Goal: Task Accomplishment & Management: Complete application form

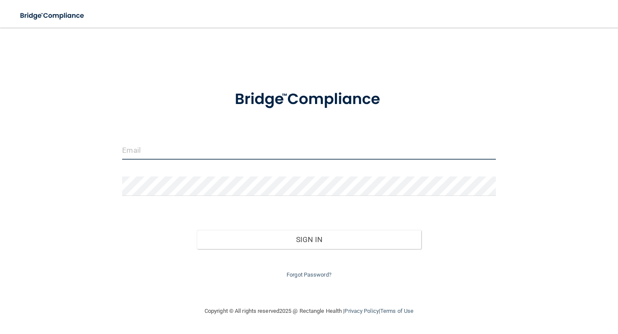
click at [158, 152] on input "email" at bounding box center [309, 149] width 374 height 19
type input "[EMAIL_ADDRESS][DOMAIN_NAME]"
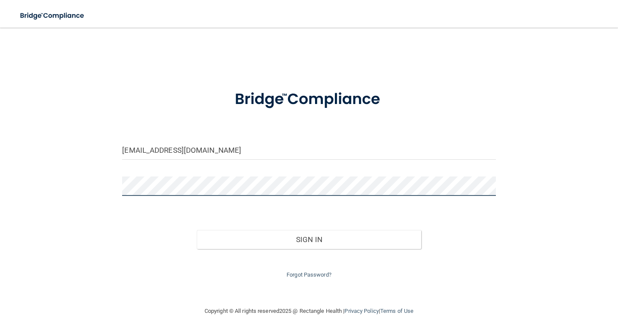
click at [197, 230] on button "Sign In" at bounding box center [309, 239] width 224 height 19
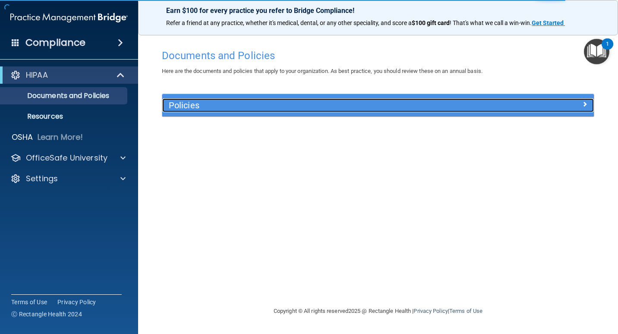
click at [239, 107] on h5 "Policies" at bounding box center [324, 106] width 311 height 10
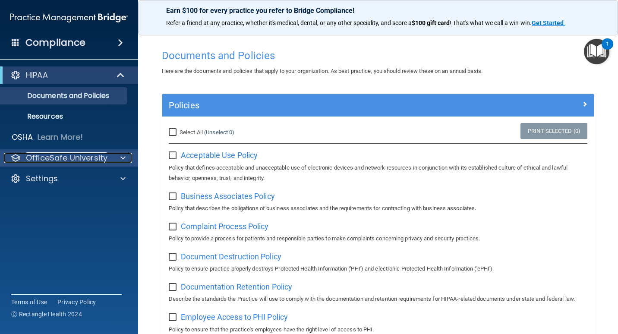
click at [72, 156] on p "OfficeSafe University" at bounding box center [67, 158] width 82 height 10
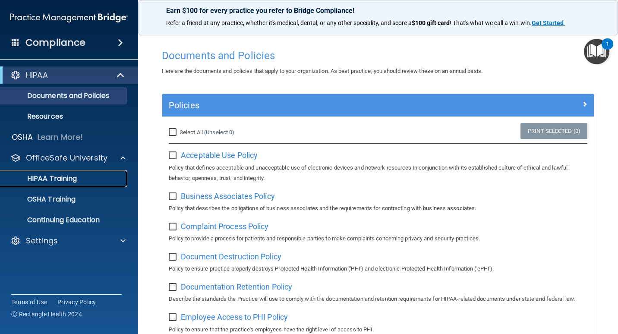
click at [66, 175] on p "HIPAA Training" at bounding box center [41, 178] width 71 height 9
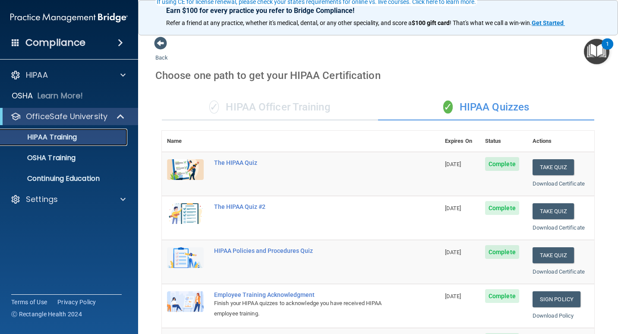
scroll to position [86, 0]
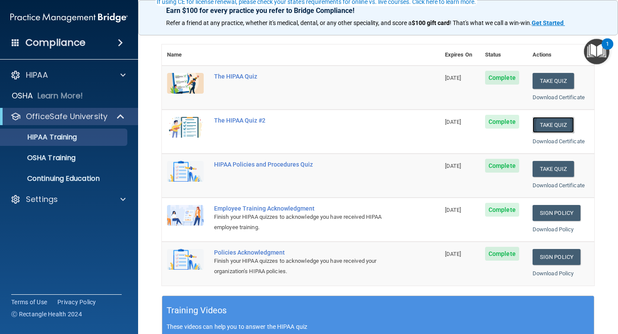
click at [552, 128] on button "Take Quiz" at bounding box center [553, 125] width 41 height 16
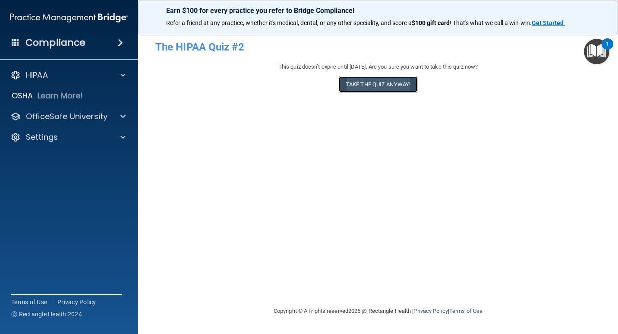
click at [389, 90] on button "Take the quiz anyway!" at bounding box center [378, 84] width 79 height 16
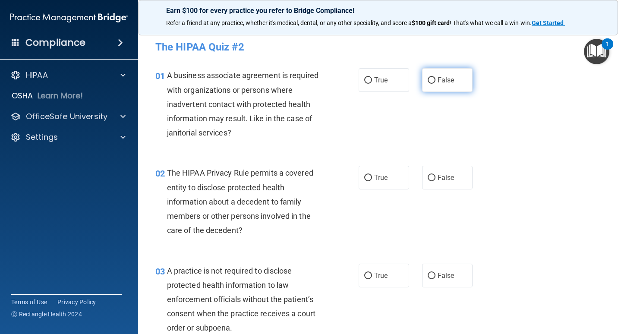
click at [448, 85] on label "False" at bounding box center [447, 80] width 51 height 24
click at [436, 84] on input "False" at bounding box center [432, 80] width 8 height 6
radio input "true"
click at [384, 182] on label "True" at bounding box center [384, 178] width 51 height 24
click at [372, 181] on input "True" at bounding box center [368, 178] width 8 height 6
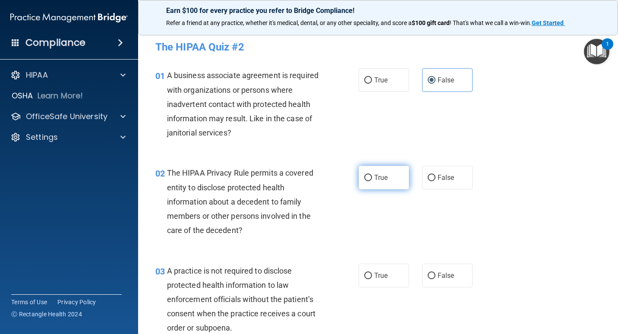
radio input "true"
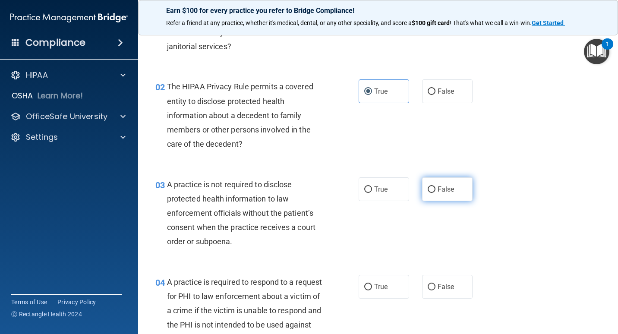
click at [447, 187] on span "False" at bounding box center [446, 189] width 17 height 8
click at [436, 187] on input "False" at bounding box center [432, 190] width 8 height 6
radio input "true"
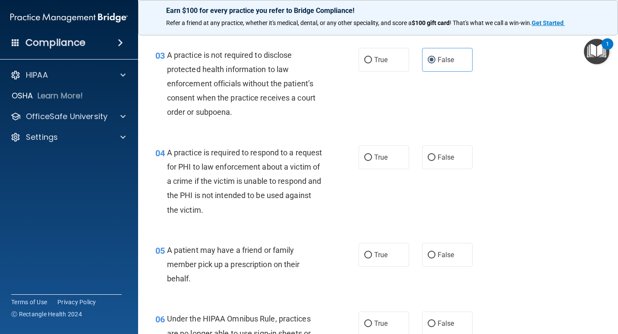
scroll to position [259, 0]
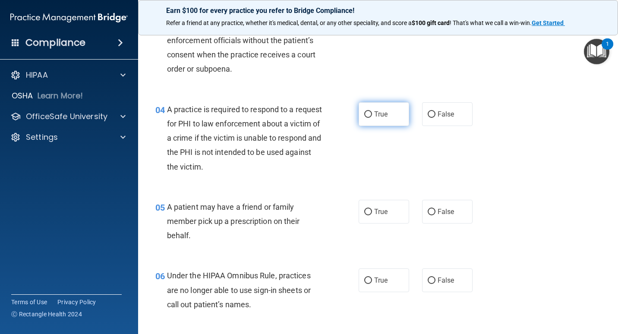
click at [383, 117] on span "True" at bounding box center [380, 114] width 13 height 8
click at [372, 117] on input "True" at bounding box center [368, 114] width 8 height 6
radio input "true"
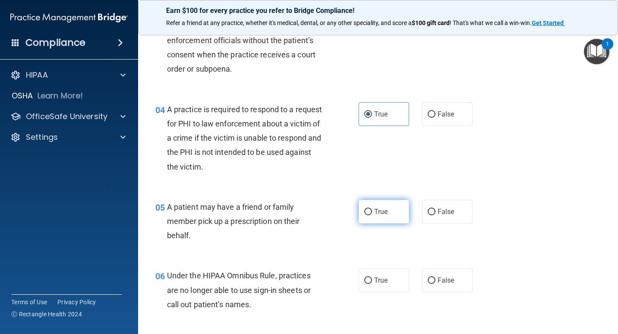
click at [390, 214] on label "True" at bounding box center [384, 212] width 51 height 24
click at [372, 214] on input "True" at bounding box center [368, 212] width 8 height 6
radio input "true"
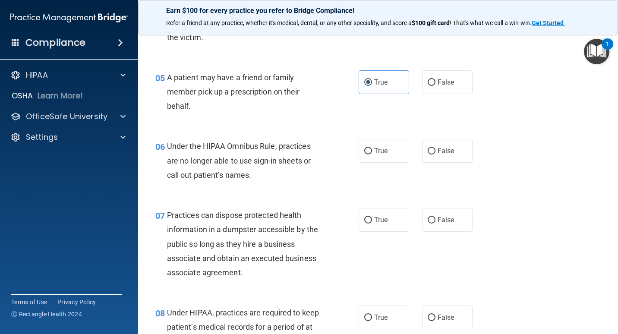
scroll to position [432, 0]
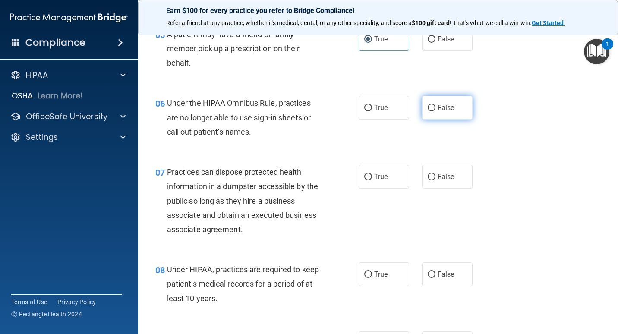
click at [446, 113] on label "False" at bounding box center [447, 108] width 51 height 24
click at [436, 111] on input "False" at bounding box center [432, 108] width 8 height 6
radio input "true"
click at [450, 181] on label "False" at bounding box center [447, 177] width 51 height 24
click at [436, 181] on input "False" at bounding box center [432, 177] width 8 height 6
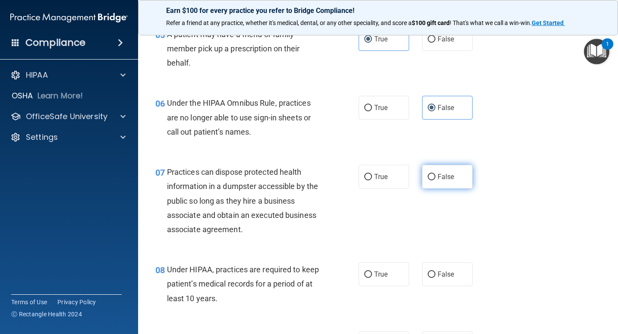
radio input "true"
click at [453, 271] on label "False" at bounding box center [447, 275] width 51 height 24
click at [436, 272] on input "False" at bounding box center [432, 275] width 8 height 6
radio input "true"
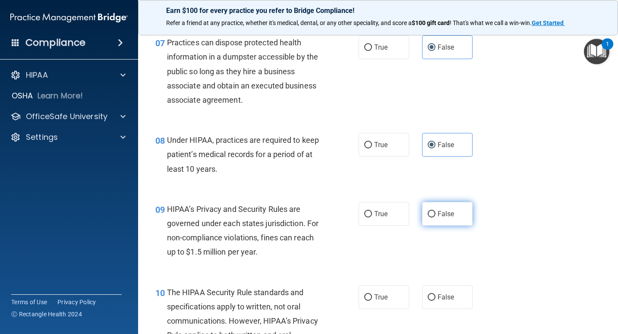
click at [451, 210] on label "False" at bounding box center [447, 214] width 51 height 24
click at [436, 211] on input "False" at bounding box center [432, 214] width 8 height 6
radio input "true"
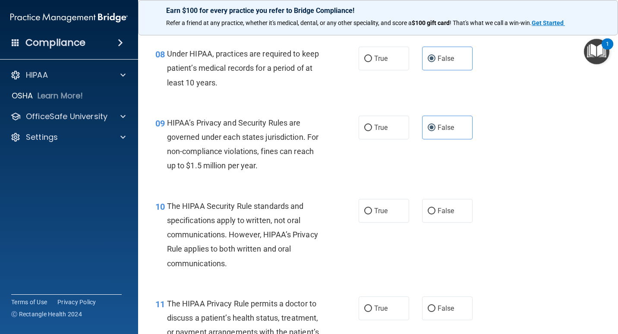
scroll to position [691, 0]
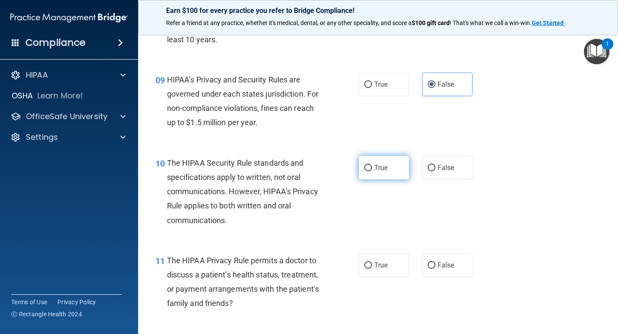
click at [380, 171] on span "True" at bounding box center [380, 168] width 13 height 8
click at [372, 171] on input "True" at bounding box center [368, 168] width 8 height 6
radio input "true"
click at [380, 263] on span "True" at bounding box center [380, 265] width 13 height 8
click at [372, 263] on input "True" at bounding box center [368, 266] width 8 height 6
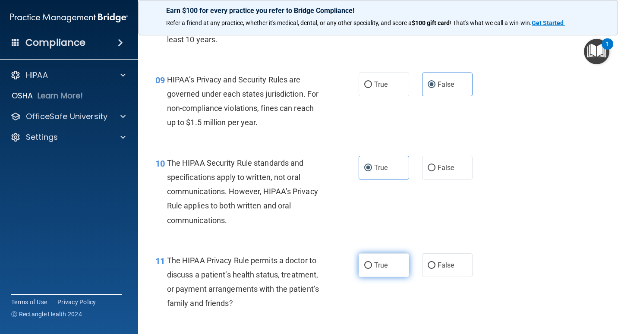
radio input "true"
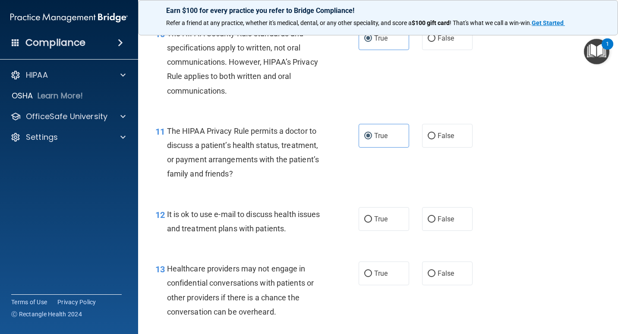
scroll to position [907, 0]
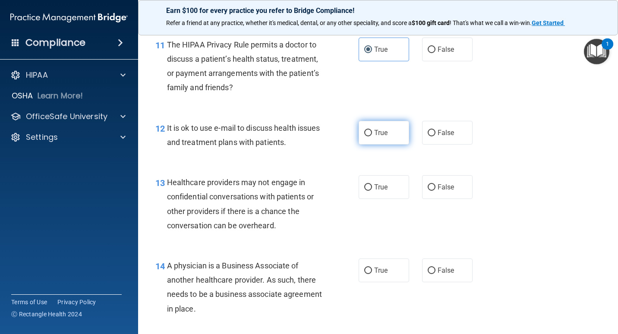
click at [364, 136] on input "True" at bounding box center [368, 133] width 8 height 6
radio input "true"
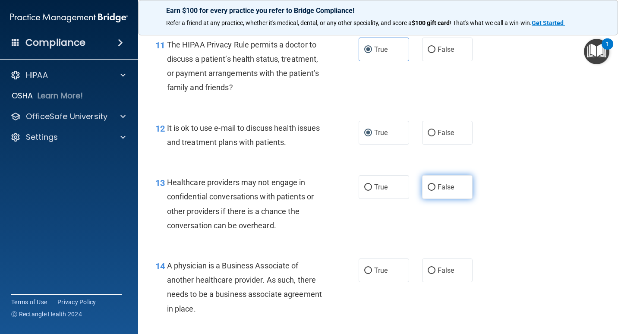
click at [445, 184] on span "False" at bounding box center [446, 187] width 17 height 8
click at [436, 184] on input "False" at bounding box center [432, 187] width 8 height 6
radio input "true"
click at [453, 268] on label "False" at bounding box center [447, 271] width 51 height 24
click at [436, 268] on input "False" at bounding box center [432, 271] width 8 height 6
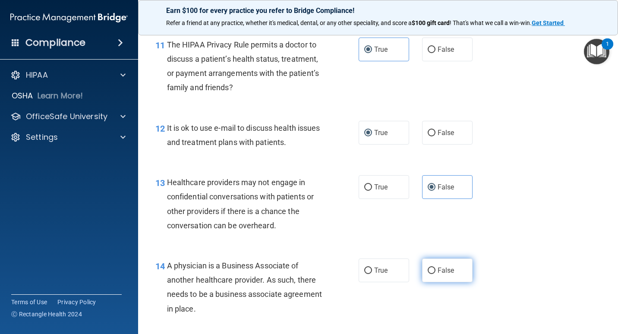
radio input "true"
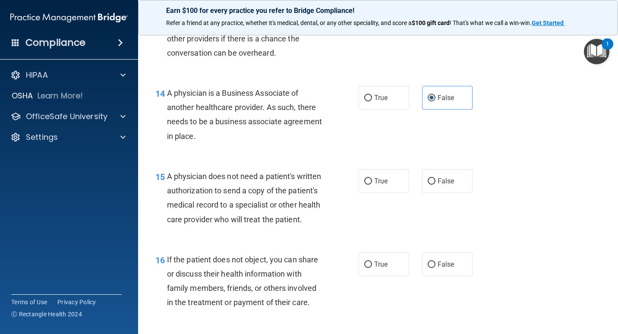
scroll to position [1123, 0]
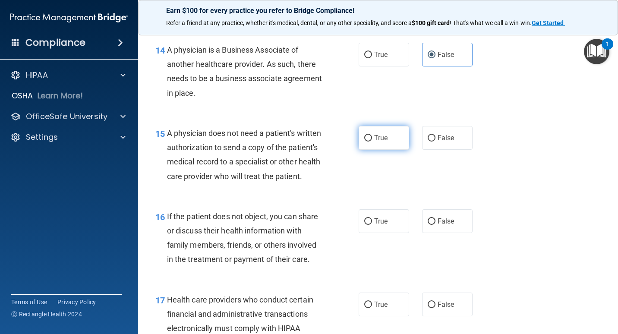
click at [374, 135] on span "True" at bounding box center [380, 138] width 13 height 8
click at [372, 135] on input "True" at bounding box center [368, 138] width 8 height 6
radio input "true"
click at [382, 233] on label "True" at bounding box center [384, 221] width 51 height 24
click at [372, 225] on input "True" at bounding box center [368, 222] width 8 height 6
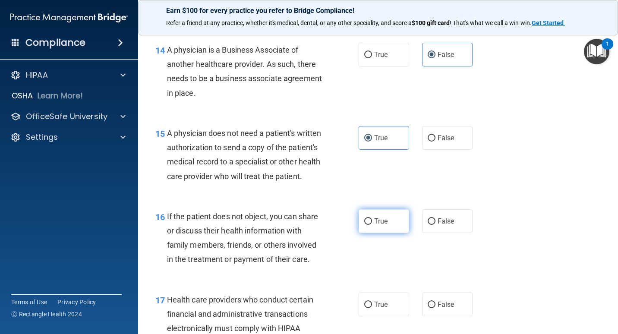
radio input "true"
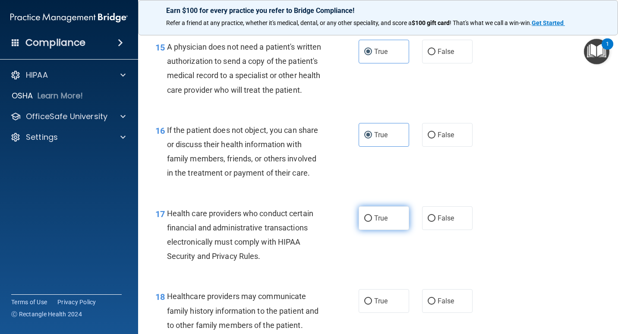
click at [367, 222] on input "True" at bounding box center [368, 218] width 8 height 6
radio input "true"
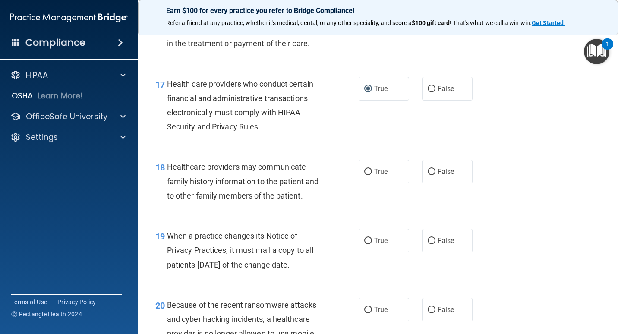
scroll to position [1382, 0]
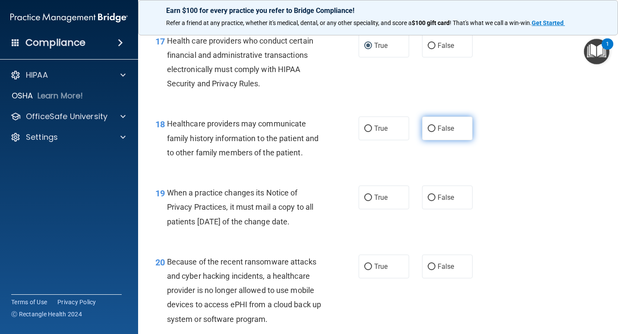
click at [450, 133] on span "False" at bounding box center [446, 128] width 17 height 8
click at [436, 132] on input "False" at bounding box center [432, 129] width 8 height 6
radio input "true"
click at [442, 209] on label "False" at bounding box center [447, 198] width 51 height 24
click at [436, 201] on input "False" at bounding box center [432, 198] width 8 height 6
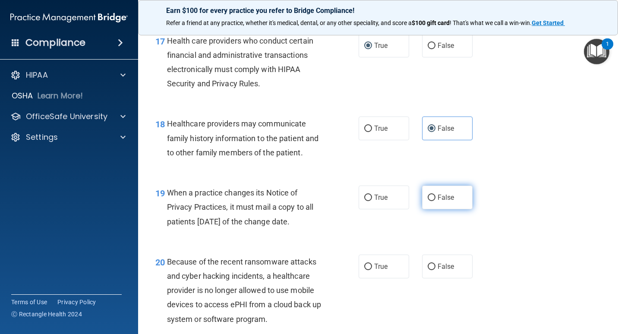
radio input "true"
click at [451, 276] on label "False" at bounding box center [447, 267] width 51 height 24
click at [436, 270] on input "False" at bounding box center [432, 267] width 8 height 6
radio input "true"
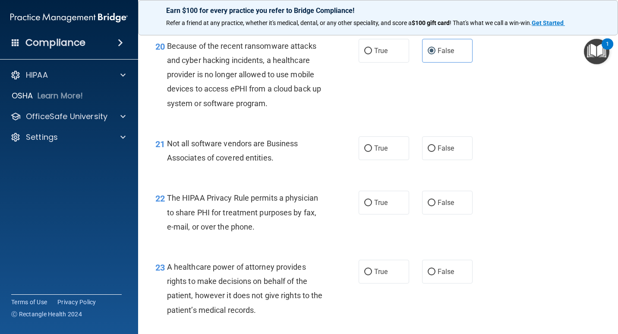
scroll to position [1555, 0]
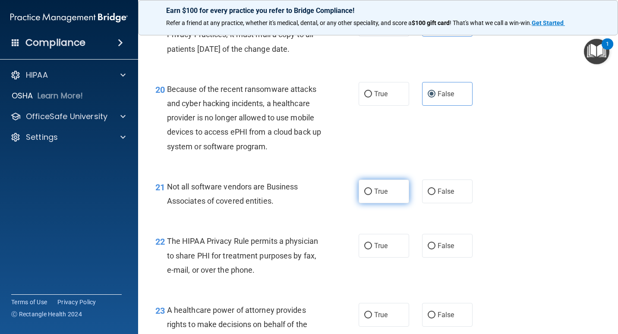
click at [371, 201] on label "True" at bounding box center [384, 192] width 51 height 24
click at [371, 195] on input "True" at bounding box center [368, 192] width 8 height 6
radio input "true"
click at [382, 250] on span "True" at bounding box center [380, 246] width 13 height 8
click at [372, 250] on input "True" at bounding box center [368, 246] width 8 height 6
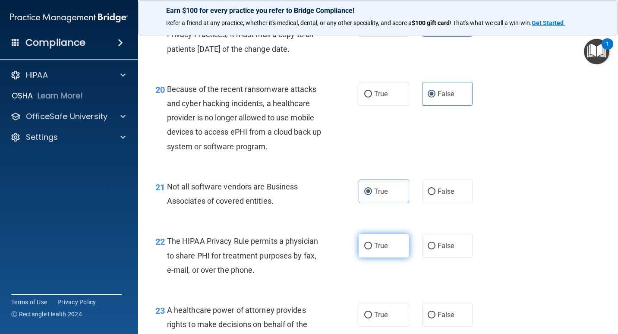
radio input "true"
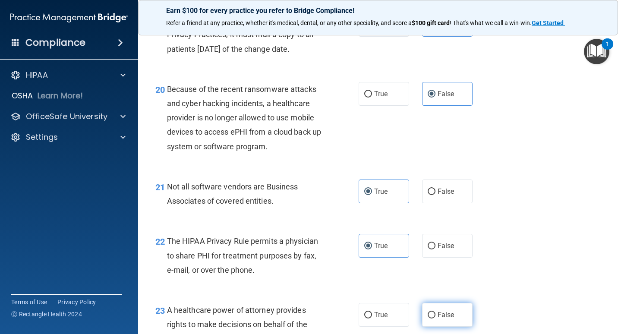
click at [442, 319] on span "False" at bounding box center [446, 315] width 17 height 8
click at [436, 319] on input "False" at bounding box center [432, 315] width 8 height 6
radio input "true"
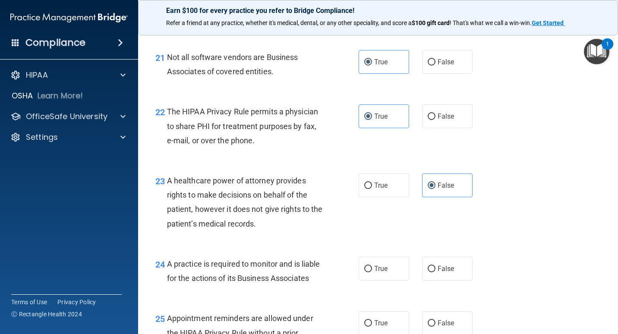
scroll to position [1727, 0]
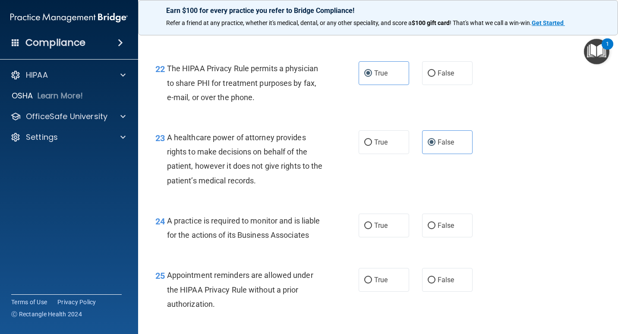
click at [426, 252] on div "24 A practice is required to monitor and is liable for the actions of its Busin…" at bounding box center [378, 230] width 459 height 54
click at [438, 230] on span "False" at bounding box center [446, 226] width 17 height 8
click at [436, 229] on input "False" at bounding box center [432, 226] width 8 height 6
radio input "true"
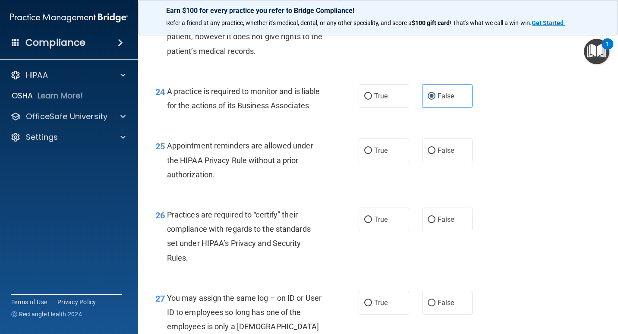
scroll to position [1900, 0]
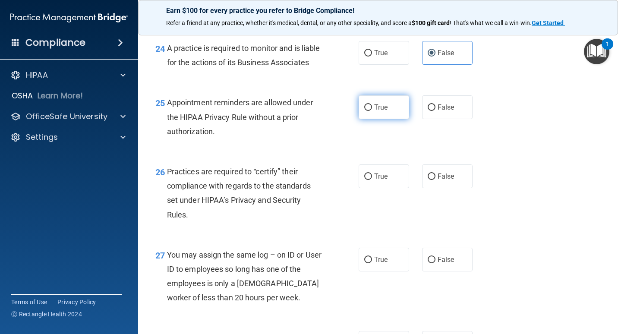
click at [384, 111] on span "True" at bounding box center [380, 107] width 13 height 8
click at [372, 111] on input "True" at bounding box center [368, 108] width 8 height 6
radio input "true"
click at [444, 188] on label "False" at bounding box center [447, 177] width 51 height 24
click at [436, 180] on input "False" at bounding box center [432, 177] width 8 height 6
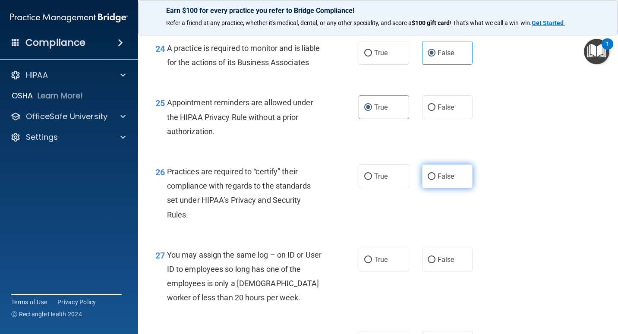
radio input "true"
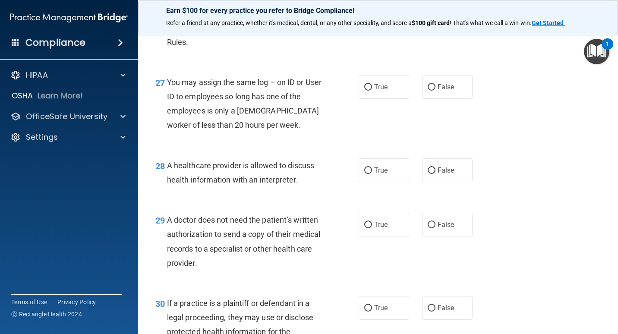
scroll to position [2030, 0]
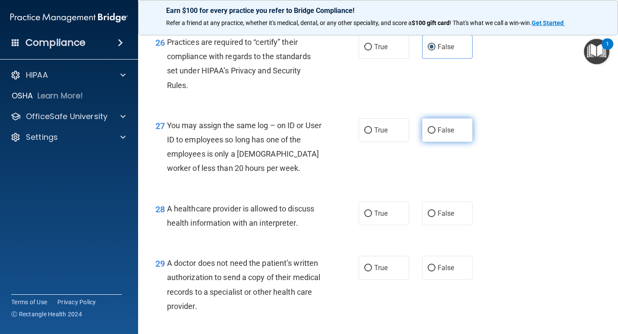
click at [459, 142] on label "False" at bounding box center [447, 130] width 51 height 24
click at [436, 134] on input "False" at bounding box center [432, 130] width 8 height 6
radio input "true"
click at [371, 225] on label "True" at bounding box center [384, 214] width 51 height 24
click at [371, 217] on input "True" at bounding box center [368, 214] width 8 height 6
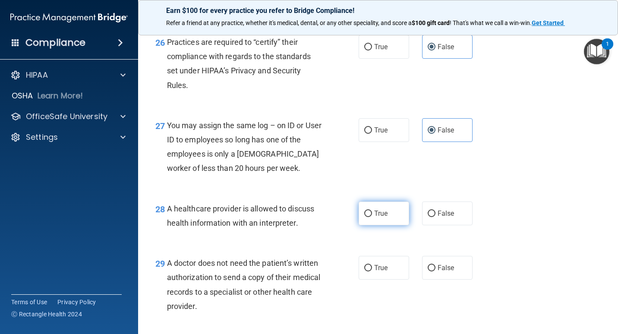
radio input "true"
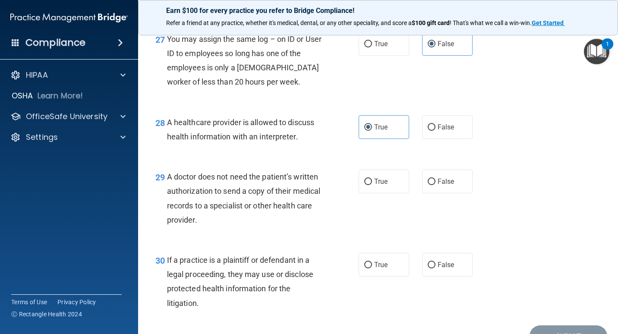
scroll to position [2159, 0]
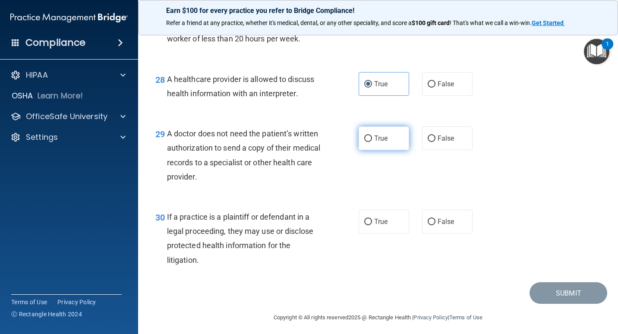
click at [364, 142] on input "True" at bounding box center [368, 139] width 8 height 6
radio input "true"
click at [387, 234] on label "True" at bounding box center [384, 222] width 51 height 24
click at [372, 225] on input "True" at bounding box center [368, 222] width 8 height 6
radio input "true"
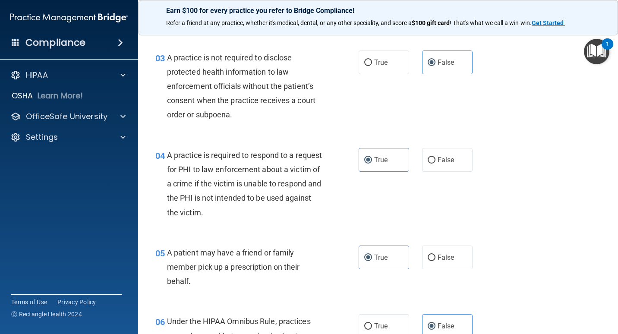
scroll to position [0, 0]
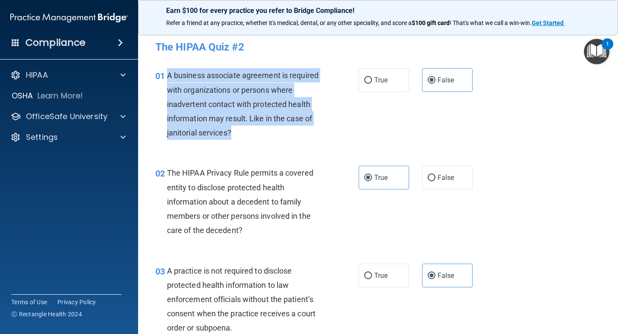
drag, startPoint x: 169, startPoint y: 74, endPoint x: 237, endPoint y: 131, distance: 88.5
click at [237, 131] on div "A business associate agreement is required with organizations or persons where …" at bounding box center [248, 104] width 162 height 72
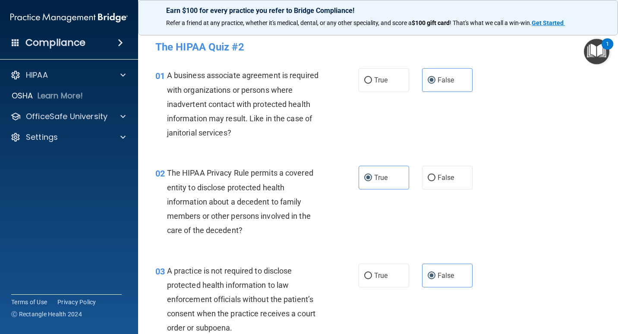
drag, startPoint x: 237, startPoint y: 131, endPoint x: 304, endPoint y: 145, distance: 68.3
click at [304, 145] on div "01 A business associate agreement is required with organizations or persons whe…" at bounding box center [378, 106] width 459 height 98
click at [174, 76] on span "A business associate agreement is required with organizations or persons where …" at bounding box center [243, 104] width 152 height 67
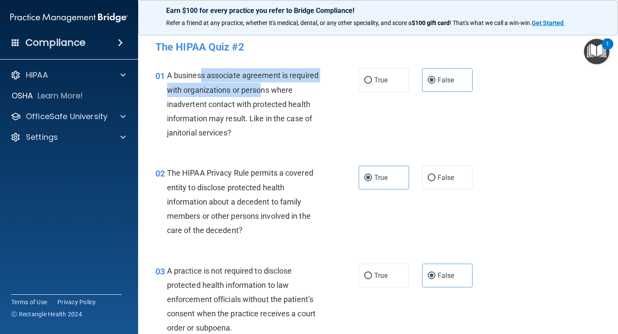
drag, startPoint x: 203, startPoint y: 76, endPoint x: 263, endPoint y: 88, distance: 61.3
click at [263, 88] on span "A business associate agreement is required with organizations or persons where …" at bounding box center [243, 104] width 152 height 67
drag, startPoint x: 263, startPoint y: 88, endPoint x: 228, endPoint y: 97, distance: 35.6
click at [228, 97] on div "A business associate agreement is required with organizations or persons where …" at bounding box center [248, 104] width 162 height 72
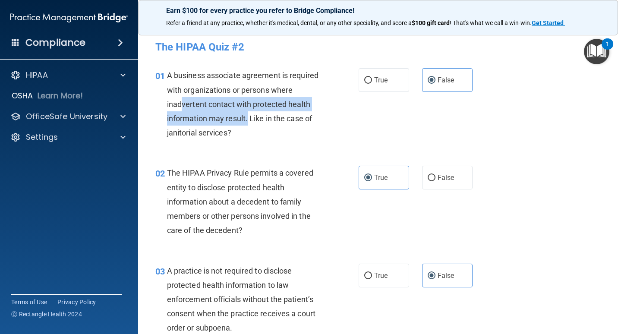
drag, startPoint x: 183, startPoint y: 102, endPoint x: 249, endPoint y: 117, distance: 67.8
click at [249, 117] on span "A business associate agreement is required with organizations or persons where …" at bounding box center [243, 104] width 152 height 67
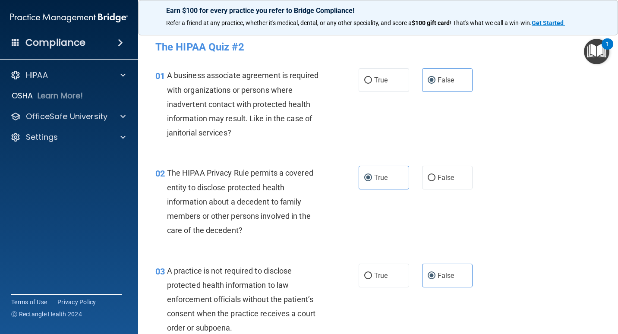
drag, startPoint x: 249, startPoint y: 117, endPoint x: 200, endPoint y: 84, distance: 59.6
click at [200, 84] on div "A business associate agreement is required with organizations or persons where …" at bounding box center [248, 104] width 162 height 72
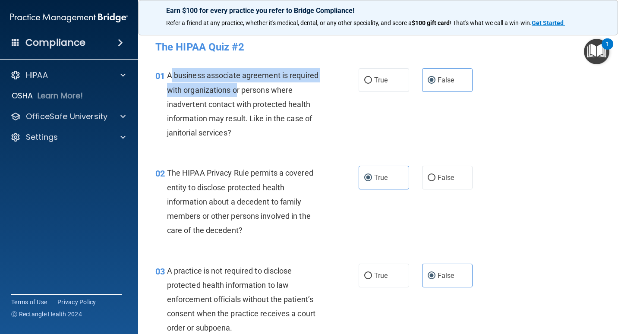
drag, startPoint x: 172, startPoint y: 73, endPoint x: 238, endPoint y: 89, distance: 67.9
click at [238, 89] on span "A business associate agreement is required with organizations or persons where …" at bounding box center [243, 104] width 152 height 67
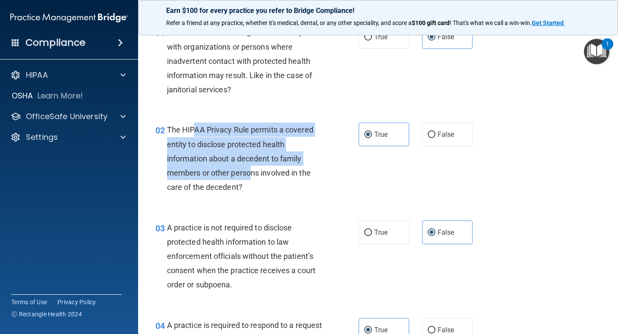
drag, startPoint x: 195, startPoint y: 128, endPoint x: 252, endPoint y: 180, distance: 76.4
click at [252, 180] on div "The HIPAA Privacy Rule permits a covered entity to disclose protected health in…" at bounding box center [248, 159] width 162 height 72
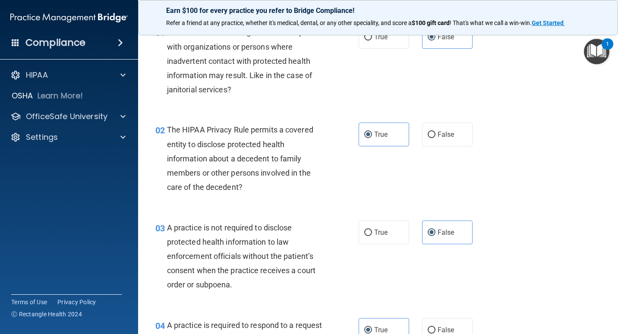
drag, startPoint x: 252, startPoint y: 180, endPoint x: 253, endPoint y: 186, distance: 6.7
click at [253, 186] on div "The HIPAA Privacy Rule permits a covered entity to disclose protected health in…" at bounding box center [248, 159] width 162 height 72
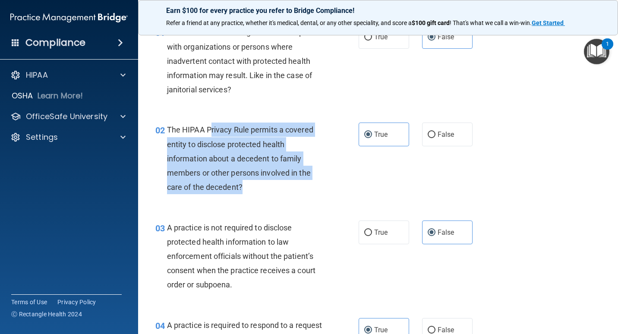
drag, startPoint x: 259, startPoint y: 193, endPoint x: 211, endPoint y: 125, distance: 82.7
click at [211, 125] on div "The HIPAA Privacy Rule permits a covered entity to disclose protected health in…" at bounding box center [248, 159] width 162 height 72
click at [214, 155] on span "The HIPAA Privacy Rule permits a covered entity to disclose protected health in…" at bounding box center [240, 158] width 146 height 67
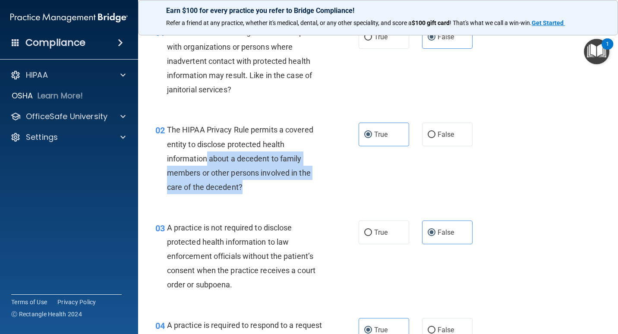
drag, startPoint x: 206, startPoint y: 161, endPoint x: 249, endPoint y: 186, distance: 49.2
click at [249, 186] on div "The HIPAA Privacy Rule permits a covered entity to disclose protected health in…" at bounding box center [248, 159] width 162 height 72
drag, startPoint x: 249, startPoint y: 186, endPoint x: 234, endPoint y: 160, distance: 29.2
click at [234, 160] on span "The HIPAA Privacy Rule permits a covered entity to disclose protected health in…" at bounding box center [240, 158] width 146 height 67
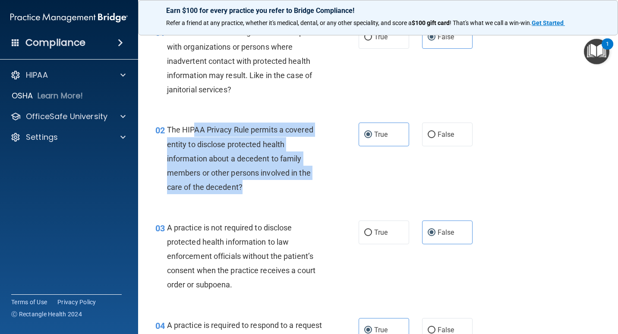
drag, startPoint x: 192, startPoint y: 130, endPoint x: 250, endPoint y: 184, distance: 78.5
click at [250, 184] on div "The HIPAA Privacy Rule permits a covered entity to disclose protected health in…" at bounding box center [248, 159] width 162 height 72
drag, startPoint x: 250, startPoint y: 184, endPoint x: 268, endPoint y: 190, distance: 19.3
click at [268, 190] on div "The HIPAA Privacy Rule permits a covered entity to disclose protected health in…" at bounding box center [248, 159] width 162 height 72
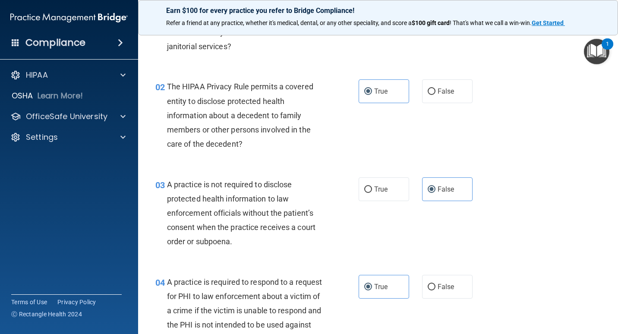
scroll to position [130, 0]
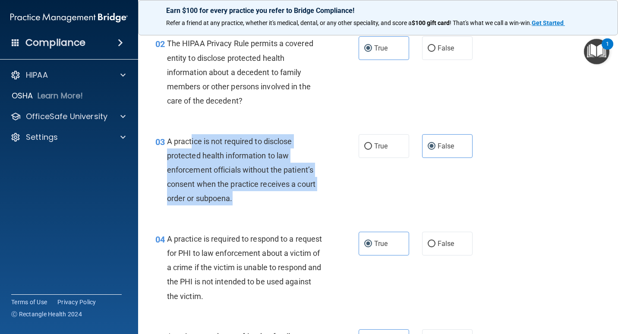
drag, startPoint x: 191, startPoint y: 139, endPoint x: 253, endPoint y: 204, distance: 90.1
click at [253, 204] on div "A practice is not required to disclose protected health information to law enfo…" at bounding box center [248, 170] width 162 height 72
drag, startPoint x: 253, startPoint y: 204, endPoint x: 237, endPoint y: 203, distance: 16.4
click at [237, 203] on div "A practice is not required to disclose protected health information to law enfo…" at bounding box center [248, 170] width 162 height 72
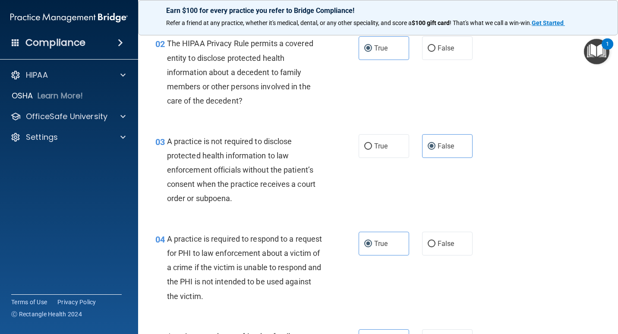
click at [216, 184] on span "A practice is not required to disclose protected health information to law enfo…" at bounding box center [241, 170] width 149 height 67
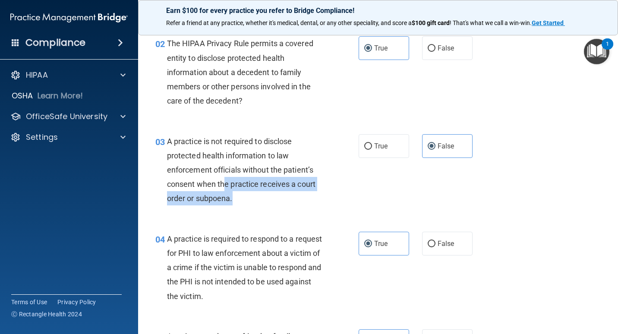
drag, startPoint x: 225, startPoint y: 183, endPoint x: 245, endPoint y: 197, distance: 25.0
click at [245, 197] on div "A practice is not required to disclose protected health information to law enfo…" at bounding box center [248, 170] width 162 height 72
drag, startPoint x: 245, startPoint y: 197, endPoint x: 298, endPoint y: 207, distance: 54.0
click at [298, 207] on div "03 A practice is not required to disclose protected health information to law e…" at bounding box center [257, 172] width 229 height 76
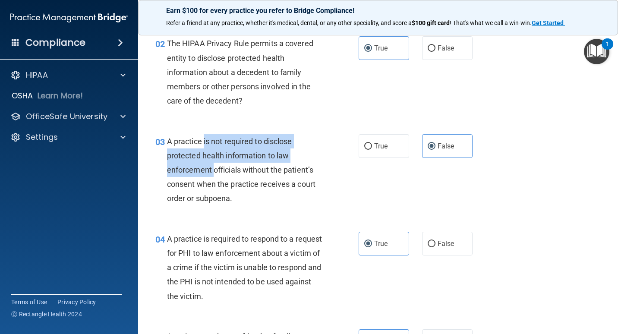
drag, startPoint x: 204, startPoint y: 145, endPoint x: 215, endPoint y: 178, distance: 35.0
click at [214, 177] on div "A practice is not required to disclose protected health information to law enfo…" at bounding box center [248, 170] width 162 height 72
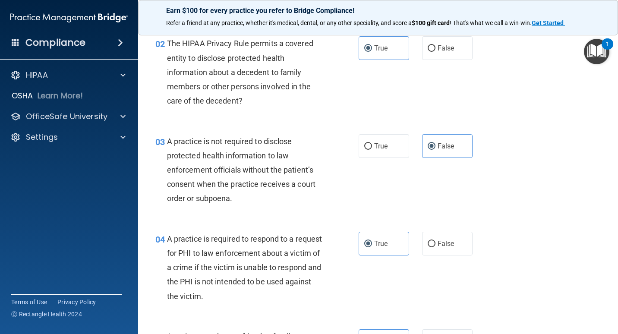
drag, startPoint x: 215, startPoint y: 178, endPoint x: 254, endPoint y: 195, distance: 42.9
click at [254, 195] on div "A practice is not required to disclose protected health information to law enfo…" at bounding box center [248, 170] width 162 height 72
drag, startPoint x: 199, startPoint y: 150, endPoint x: 264, endPoint y: 161, distance: 65.7
click at [264, 161] on div "A practice is not required to disclose protected health information to law enfo…" at bounding box center [248, 170] width 162 height 72
drag, startPoint x: 264, startPoint y: 161, endPoint x: 236, endPoint y: 168, distance: 28.6
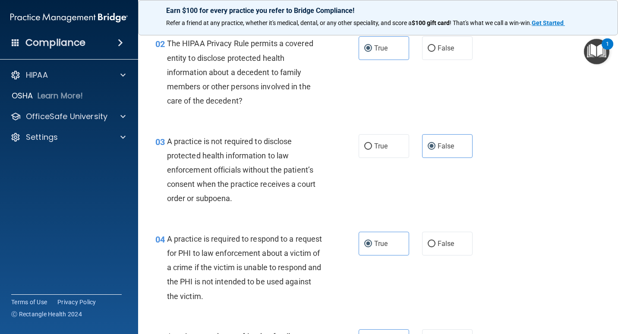
click at [236, 168] on span "A practice is not required to disclose protected health information to law enfo…" at bounding box center [241, 170] width 149 height 67
click at [194, 182] on span "A practice is not required to disclose protected health information to law enfo…" at bounding box center [241, 170] width 149 height 67
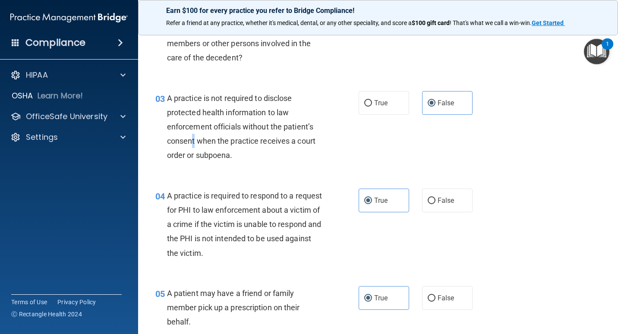
scroll to position [216, 0]
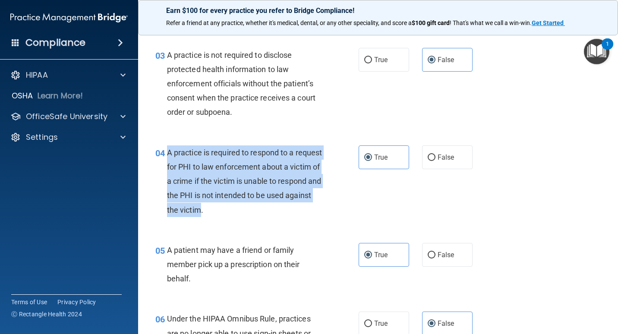
drag, startPoint x: 168, startPoint y: 154, endPoint x: 248, endPoint y: 216, distance: 102.2
click at [248, 216] on div "A practice is required to respond to a request for PHI to law enforcement about…" at bounding box center [248, 182] width 162 height 72
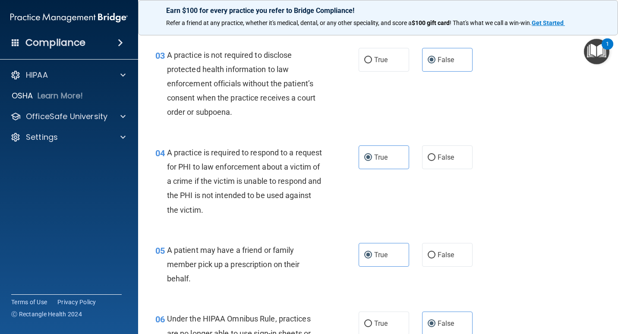
drag, startPoint x: 248, startPoint y: 216, endPoint x: 269, endPoint y: 223, distance: 21.3
click at [269, 223] on div "04 A practice is required to respond to a request for PHI to law enforcement ab…" at bounding box center [378, 184] width 459 height 98
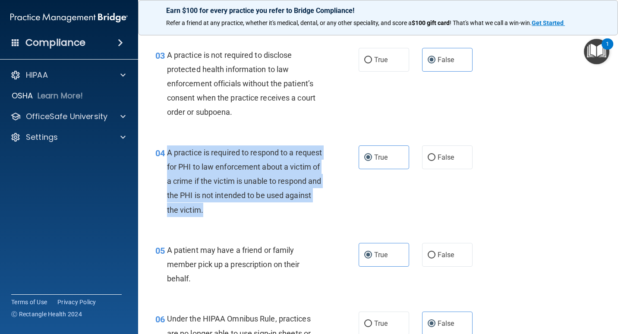
drag, startPoint x: 265, startPoint y: 213, endPoint x: 165, endPoint y: 146, distance: 120.4
click at [165, 146] on div "04 A practice is required to respond to a request for PHI to law enforcement ab…" at bounding box center [257, 184] width 229 height 76
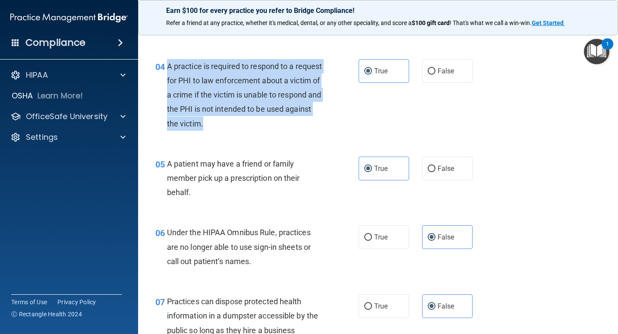
scroll to position [389, 0]
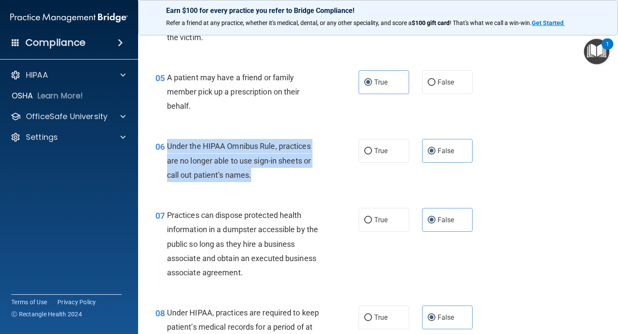
drag, startPoint x: 169, startPoint y: 146, endPoint x: 258, endPoint y: 173, distance: 93.1
click at [258, 173] on div "Under the HIPAA Omnibus Rule, practices are no longer able to use sign-in sheet…" at bounding box center [248, 160] width 162 height 43
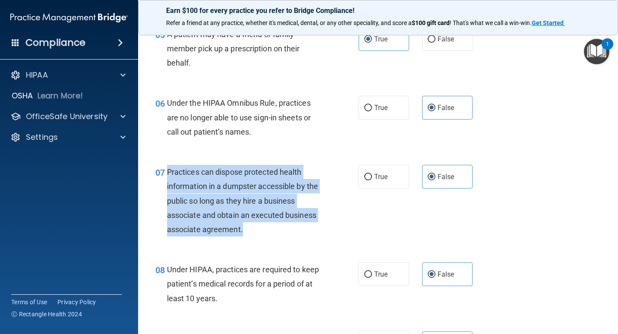
drag, startPoint x: 167, startPoint y: 168, endPoint x: 268, endPoint y: 235, distance: 121.6
click at [268, 235] on div "Practices can dispose protected health information in a dumpster accessible by …" at bounding box center [248, 201] width 162 height 72
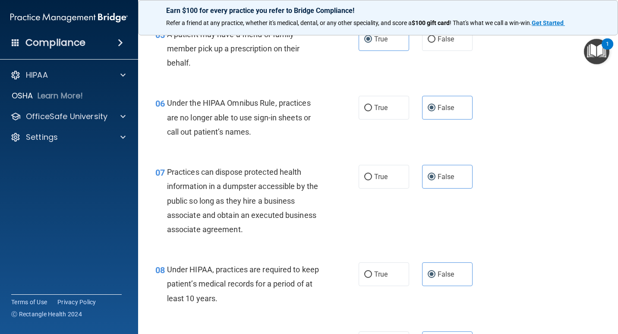
drag, startPoint x: 268, startPoint y: 235, endPoint x: 249, endPoint y: 245, distance: 21.2
click at [249, 245] on div "07 Practices can dispose protected health information in a dumpster accessible …" at bounding box center [378, 203] width 459 height 98
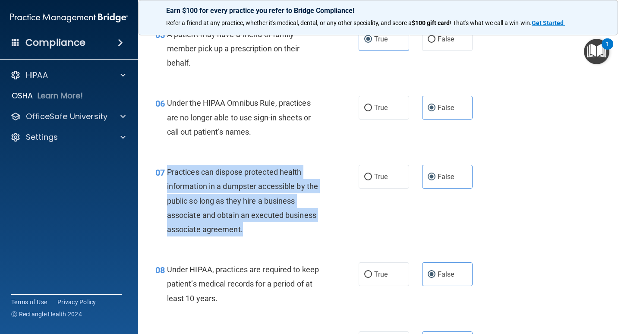
drag, startPoint x: 258, startPoint y: 231, endPoint x: 166, endPoint y: 168, distance: 112.0
click at [166, 168] on div "07 Practices can dispose protected health information in a dumpster accessible …" at bounding box center [257, 203] width 229 height 76
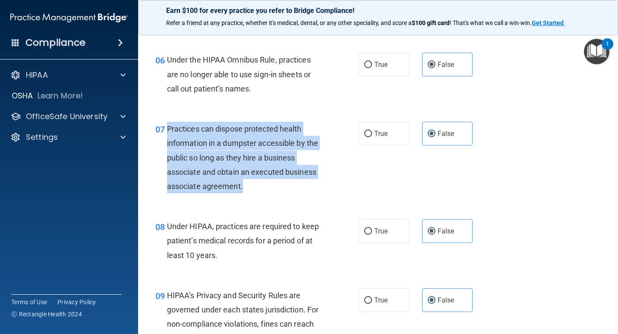
scroll to position [561, 0]
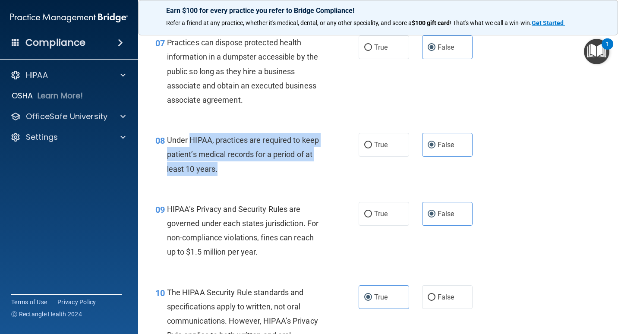
drag, startPoint x: 226, startPoint y: 173, endPoint x: 192, endPoint y: 133, distance: 52.4
click at [192, 133] on div "Under HIPAA, practices are required to keep patient’s medical records for a per…" at bounding box center [248, 154] width 162 height 43
click at [239, 171] on div "Under HIPAA, practices are required to keep patient’s medical records for a per…" at bounding box center [248, 154] width 162 height 43
drag, startPoint x: 234, startPoint y: 170, endPoint x: 165, endPoint y: 136, distance: 76.1
click at [165, 136] on div "08 Under HIPAA, practices are required to keep patient’s medical records for a …" at bounding box center [257, 157] width 229 height 48
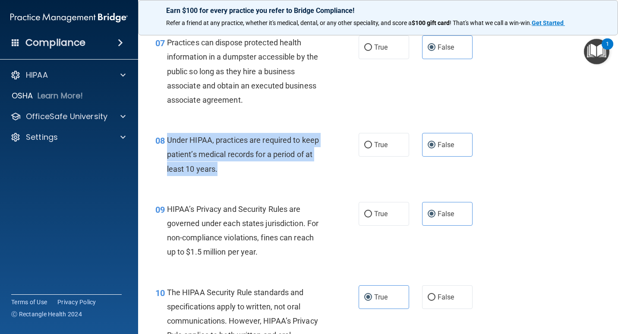
copy div "Under HIPAA, practices are required to keep patient’s medical records for a per…"
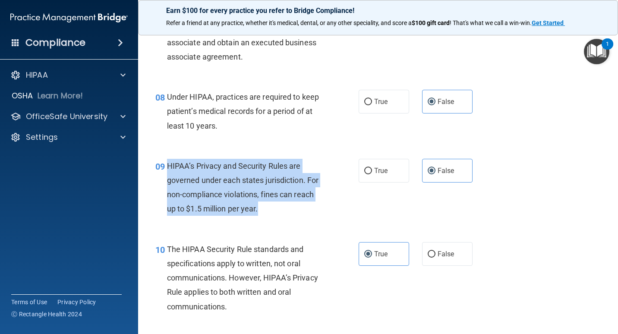
drag, startPoint x: 270, startPoint y: 209, endPoint x: 168, endPoint y: 168, distance: 109.5
click at [168, 168] on div "HIPAA’s Privacy and Security Rules are governed under each states jurisdiction.…" at bounding box center [248, 187] width 162 height 57
copy span "HIPAA’s Privacy and Security Rules are governed under each states jurisdiction.…"
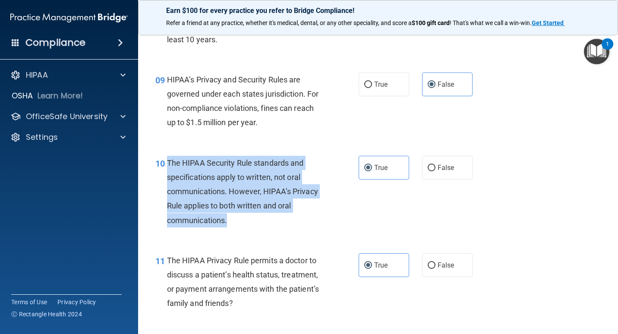
drag, startPoint x: 168, startPoint y: 162, endPoint x: 257, endPoint y: 227, distance: 109.6
click at [257, 227] on div "The HIPAA Security Rule standards and specifications apply to written, not oral…" at bounding box center [248, 192] width 162 height 72
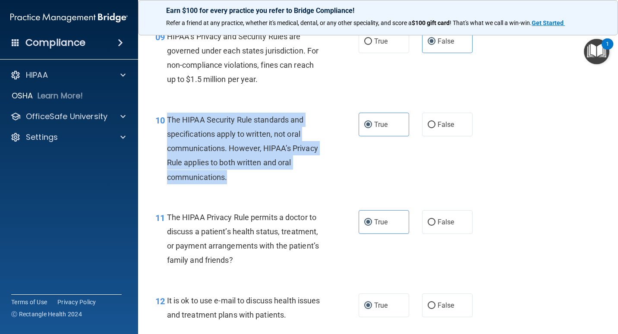
click at [244, 180] on div "The HIPAA Security Rule standards and specifications apply to written, not oral…" at bounding box center [248, 149] width 162 height 72
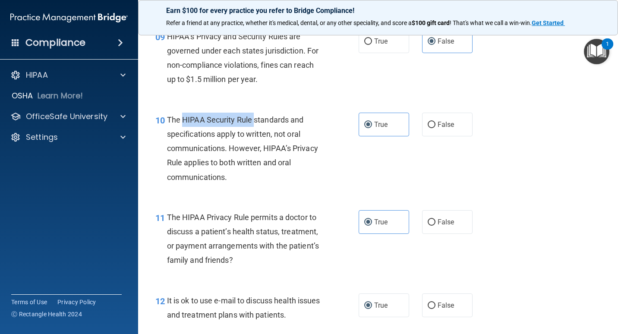
drag, startPoint x: 181, startPoint y: 118, endPoint x: 253, endPoint y: 122, distance: 71.8
click at [253, 122] on span "The HIPAA Security Rule standards and specifications apply to written, not oral…" at bounding box center [242, 148] width 151 height 67
copy span "HIPAA Security Rule"
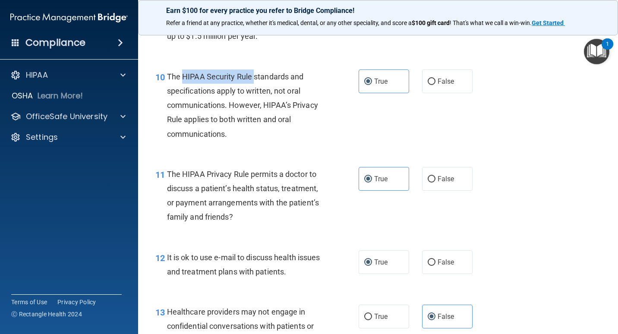
scroll to position [820, 0]
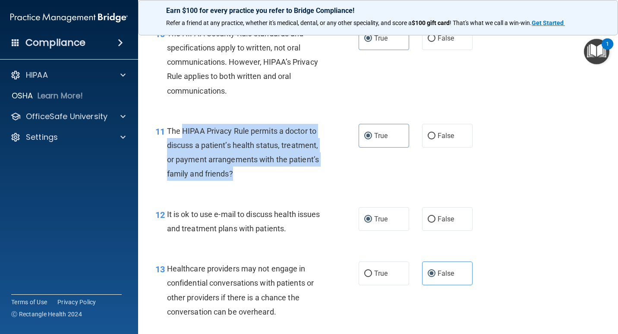
drag, startPoint x: 245, startPoint y: 173, endPoint x: 183, endPoint y: 127, distance: 77.0
click at [183, 127] on div "The HIPAA Privacy Rule permits a doctor to discuss a patient’s health status, t…" at bounding box center [248, 152] width 162 height 57
click at [299, 182] on div "11 The HIPAA Privacy Rule permits a doctor to discuss a patient’s health status…" at bounding box center [257, 155] width 229 height 62
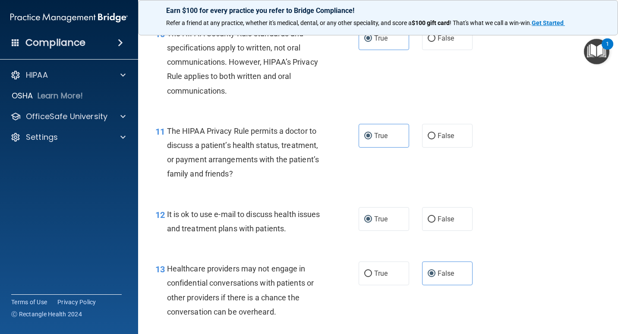
scroll to position [864, 0]
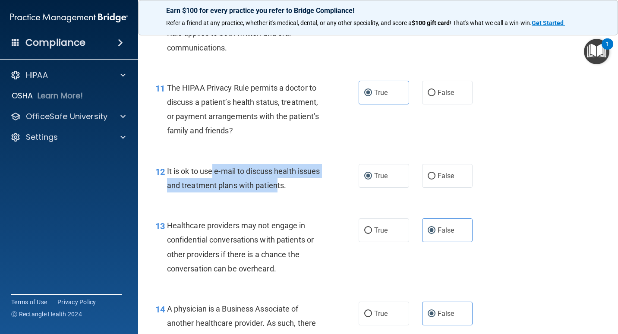
drag, startPoint x: 212, startPoint y: 171, endPoint x: 302, endPoint y: 191, distance: 91.8
click at [302, 191] on div "It is ok to use e-mail to discuss health issues and treatment plans with patien…" at bounding box center [248, 178] width 162 height 29
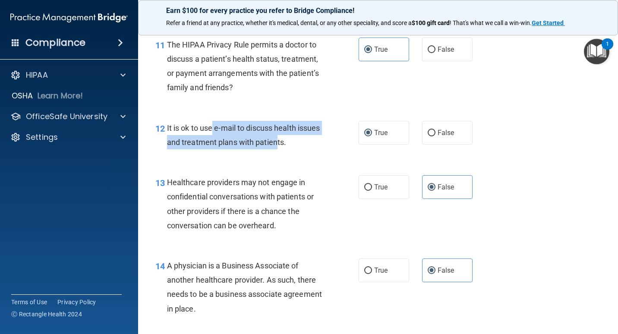
scroll to position [950, 0]
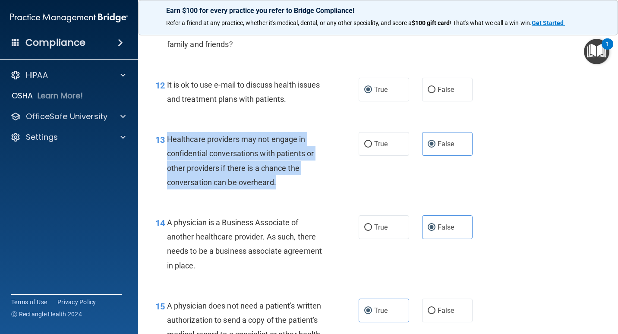
drag, startPoint x: 166, startPoint y: 138, endPoint x: 292, endPoint y: 188, distance: 136.1
click at [292, 188] on div "13 Healthcare providers may not engage in confidential conversations with patie…" at bounding box center [257, 163] width 229 height 62
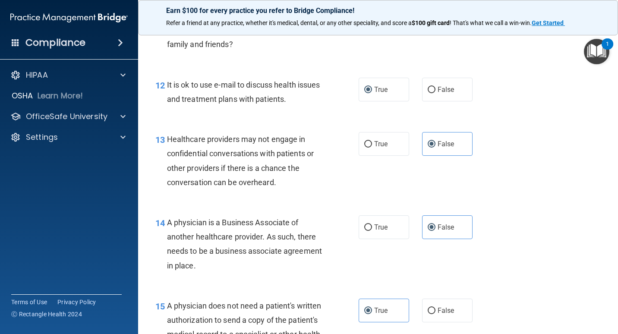
drag, startPoint x: 292, startPoint y: 188, endPoint x: 287, endPoint y: 195, distance: 8.6
click at [287, 195] on div "13 Healthcare providers may not engage in confidential conversations with patie…" at bounding box center [378, 162] width 459 height 83
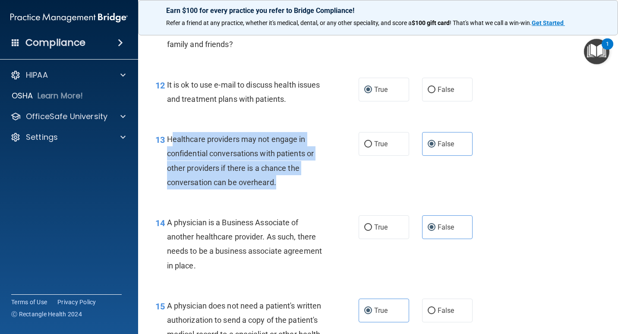
drag, startPoint x: 288, startPoint y: 182, endPoint x: 172, endPoint y: 133, distance: 125.4
click at [172, 133] on div "Healthcare providers may not engage in confidential conversations with patients…" at bounding box center [248, 160] width 162 height 57
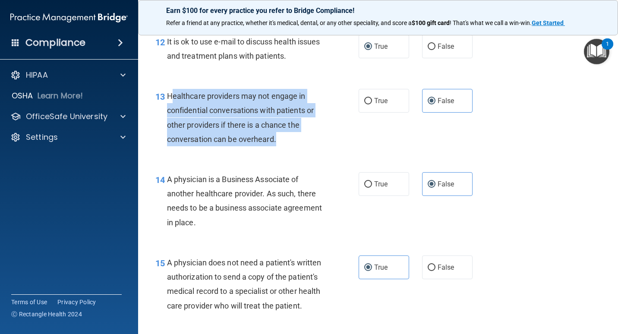
scroll to position [1036, 0]
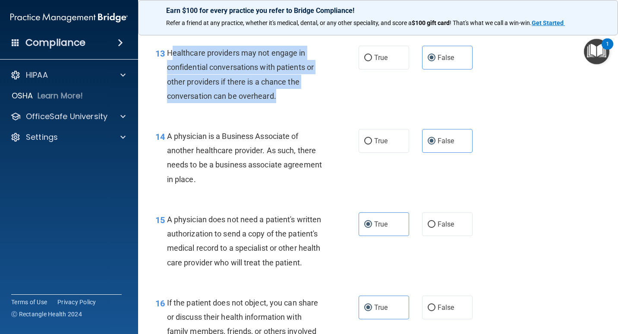
drag, startPoint x: 167, startPoint y: 133, endPoint x: 259, endPoint y: 177, distance: 101.6
click at [259, 177] on div "A physician is a Business Associate of another healthcare provider. As such, th…" at bounding box center [248, 157] width 162 height 57
drag, startPoint x: 259, startPoint y: 177, endPoint x: 264, endPoint y: 186, distance: 9.7
click at [264, 186] on div "A physician is a Business Associate of another healthcare provider. As such, th…" at bounding box center [248, 157] width 162 height 57
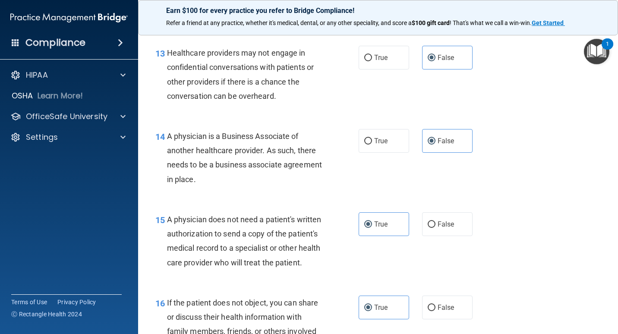
drag, startPoint x: 228, startPoint y: 165, endPoint x: 248, endPoint y: 182, distance: 26.3
click at [248, 182] on div "A physician is a Business Associate of another healthcare provider. As such, th…" at bounding box center [248, 157] width 162 height 57
drag, startPoint x: 248, startPoint y: 182, endPoint x: 250, endPoint y: 188, distance: 6.6
click at [250, 188] on div "14 A physician is a Business Associate of another healthcare provider. As such,…" at bounding box center [257, 160] width 229 height 62
drag, startPoint x: 190, startPoint y: 135, endPoint x: 273, endPoint y: 181, distance: 94.9
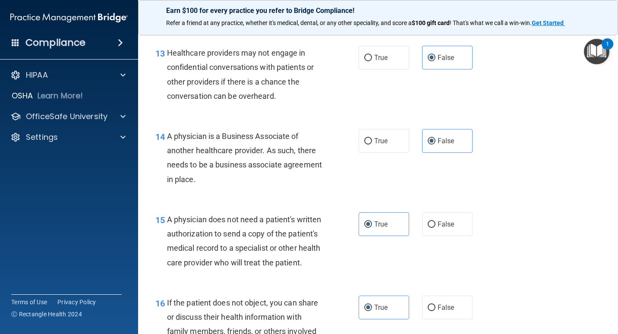
click at [273, 181] on div "A physician is a Business Associate of another healthcare provider. As such, th…" at bounding box center [248, 157] width 162 height 57
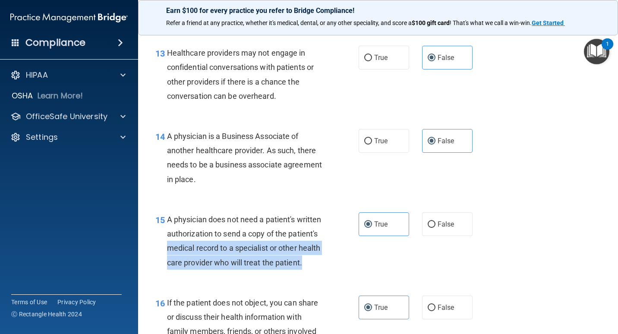
drag, startPoint x: 199, startPoint y: 249, endPoint x: 215, endPoint y: 274, distance: 30.5
click at [215, 270] on div "A physician does not need a patient's written authorization to send a copy of t…" at bounding box center [248, 240] width 162 height 57
drag, startPoint x: 215, startPoint y: 274, endPoint x: 211, endPoint y: 280, distance: 7.7
click at [211, 270] on div "A physician does not need a patient's written authorization to send a copy of t…" at bounding box center [248, 240] width 162 height 57
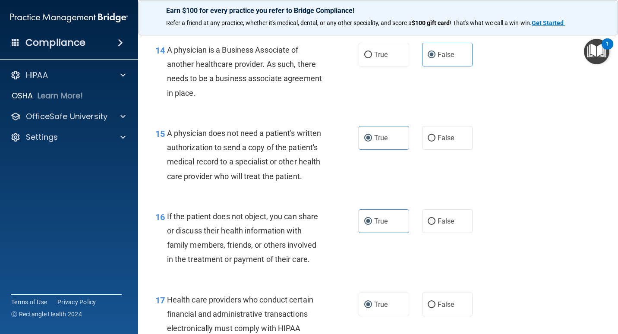
scroll to position [1166, 0]
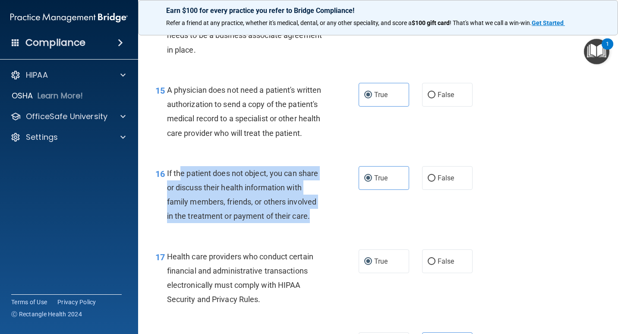
drag, startPoint x: 180, startPoint y: 184, endPoint x: 314, endPoint y: 241, distance: 146.3
click at [314, 228] on div "16 If the patient does not object, you can share or discuss their health inform…" at bounding box center [257, 197] width 229 height 62
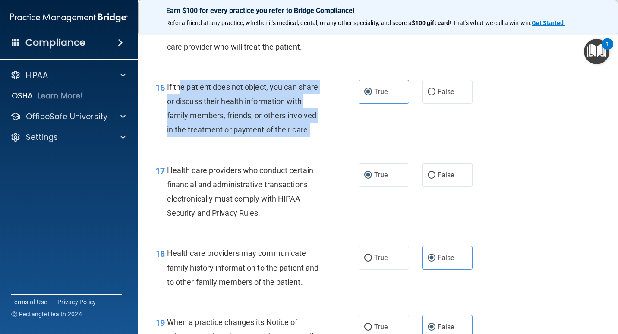
scroll to position [1295, 0]
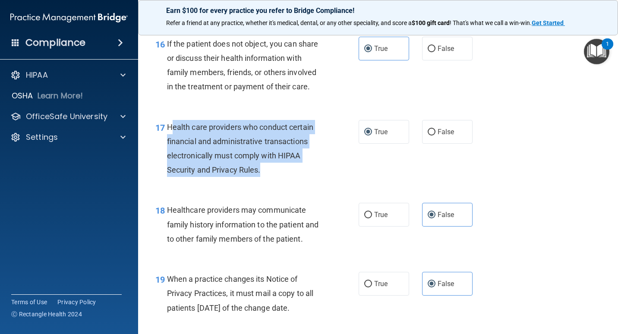
drag, startPoint x: 273, startPoint y: 192, endPoint x: 173, endPoint y: 139, distance: 112.8
click at [173, 139] on div "17 Health care providers who conduct certain financial and administrative trans…" at bounding box center [257, 151] width 229 height 62
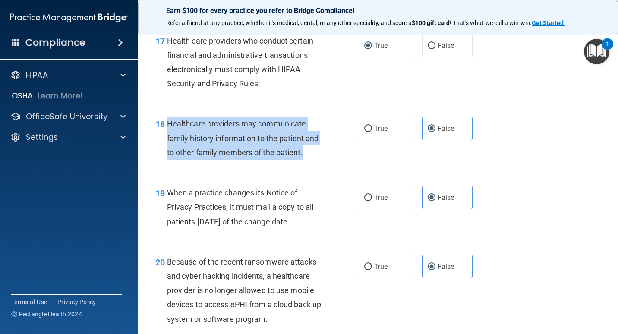
drag, startPoint x: 167, startPoint y: 138, endPoint x: 309, endPoint y: 167, distance: 144.9
click at [309, 160] on div "Healthcare providers may communicate family history information to the patient …" at bounding box center [248, 138] width 162 height 43
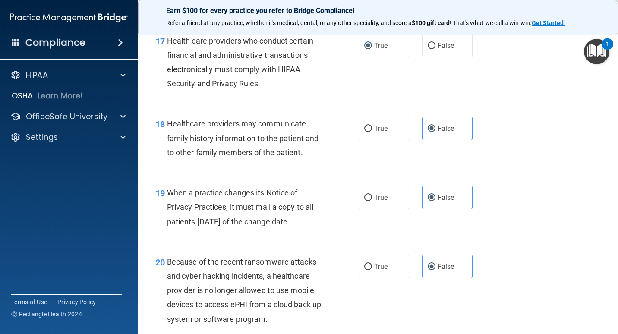
drag, startPoint x: 309, startPoint y: 167, endPoint x: 290, endPoint y: 192, distance: 31.7
click at [290, 192] on div "19 When a practice changes its Notice of Privacy Practices, it must mail a copy…" at bounding box center [378, 209] width 459 height 69
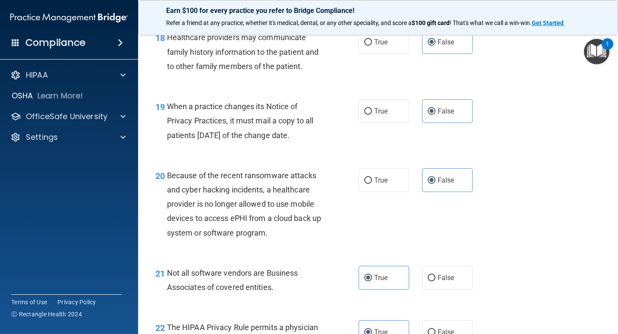
drag, startPoint x: 169, startPoint y: 115, endPoint x: 321, endPoint y: 155, distance: 157.2
click at [321, 143] on div "When a practice changes its Notice of Privacy Practices, it must mail a copy to…" at bounding box center [248, 120] width 162 height 43
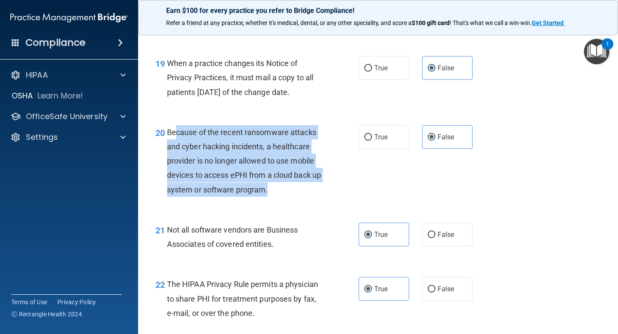
drag, startPoint x: 176, startPoint y: 148, endPoint x: 289, endPoint y: 203, distance: 125.7
click at [289, 197] on div "Because of the recent ransomware attacks and cyber hacking incidents, a healthc…" at bounding box center [248, 161] width 162 height 72
drag, startPoint x: 289, startPoint y: 203, endPoint x: 302, endPoint y: 211, distance: 15.5
click at [302, 197] on div "Because of the recent ransomware attacks and cyber hacking incidents, a healthc…" at bounding box center [248, 161] width 162 height 72
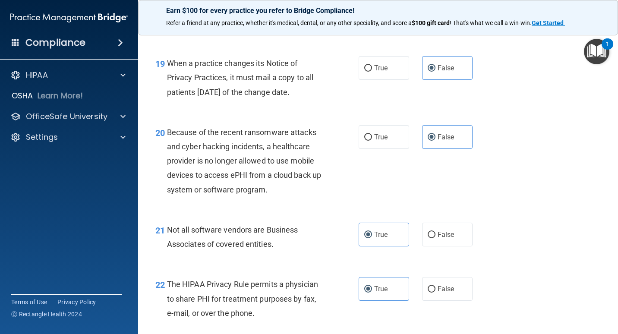
scroll to position [1555, 0]
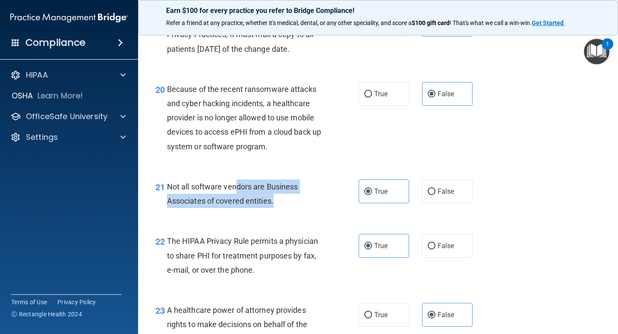
drag, startPoint x: 282, startPoint y: 213, endPoint x: 238, endPoint y: 196, distance: 47.2
click at [238, 196] on div "Not all software vendors are Business Associates of covered entities." at bounding box center [248, 194] width 162 height 29
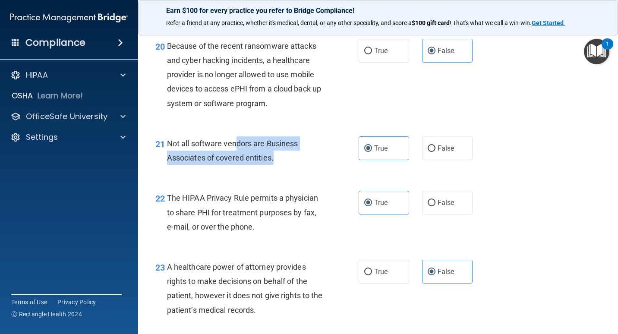
scroll to position [1641, 0]
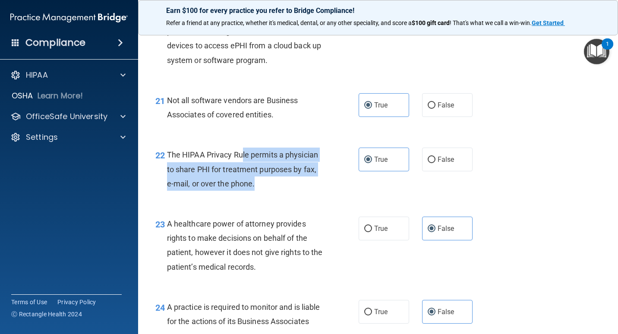
drag, startPoint x: 275, startPoint y: 197, endPoint x: 241, endPoint y: 170, distance: 43.6
click at [241, 170] on div "The HIPAA Privacy Rule permits a physician to share PHI for treatment purposes …" at bounding box center [248, 169] width 162 height 43
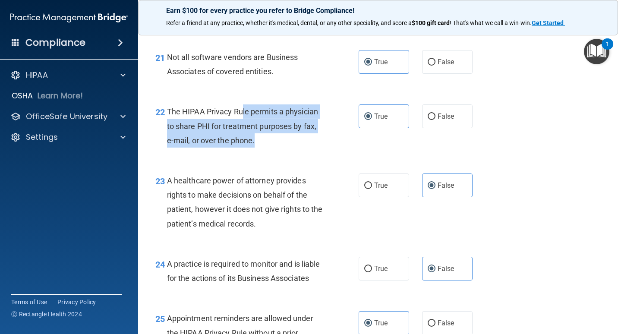
scroll to position [1727, 0]
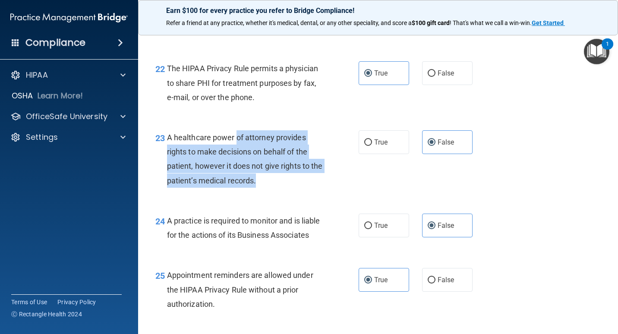
drag, startPoint x: 270, startPoint y: 192, endPoint x: 235, endPoint y: 151, distance: 54.0
click at [235, 151] on div "A healthcare power of attorney provides rights to make decisions on behalf of t…" at bounding box center [248, 158] width 162 height 57
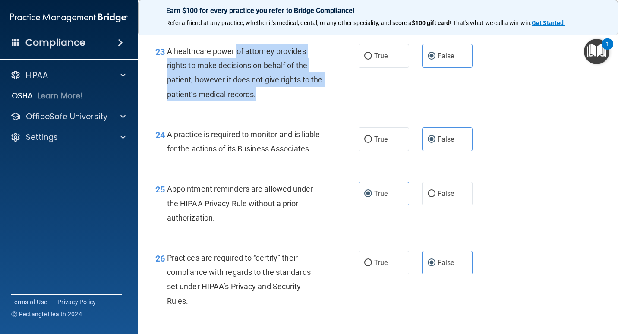
scroll to position [1857, 0]
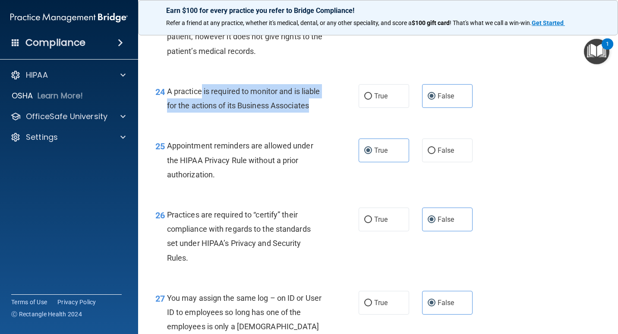
drag, startPoint x: 218, startPoint y: 135, endPoint x: 200, endPoint y: 99, distance: 39.6
click at [200, 99] on div "A practice is required to monitor and is liable for the actions of its Business…" at bounding box center [248, 98] width 162 height 29
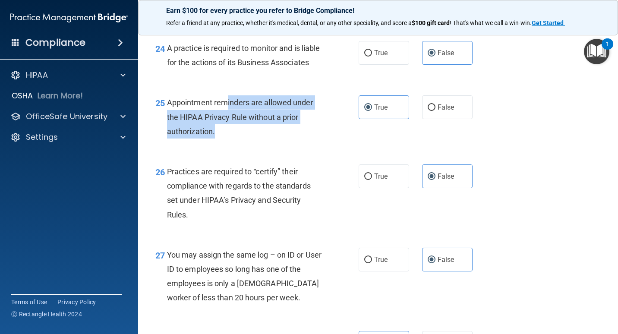
drag, startPoint x: 247, startPoint y: 158, endPoint x: 225, endPoint y: 126, distance: 39.4
click at [225, 126] on div "Appointment reminders are allowed under the HIPAA Privacy Rule without a prior …" at bounding box center [248, 116] width 162 height 43
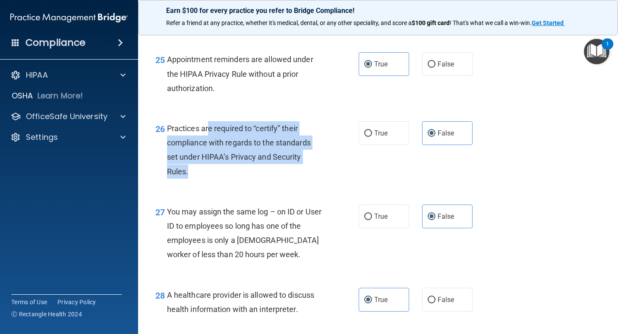
drag, startPoint x: 241, startPoint y: 203, endPoint x: 210, endPoint y: 152, distance: 59.6
click at [210, 152] on div "Practices are required to “certify” their compliance with regards to the standa…" at bounding box center [248, 149] width 162 height 57
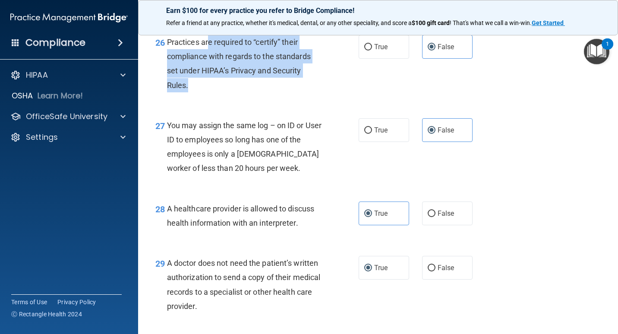
scroll to position [2073, 0]
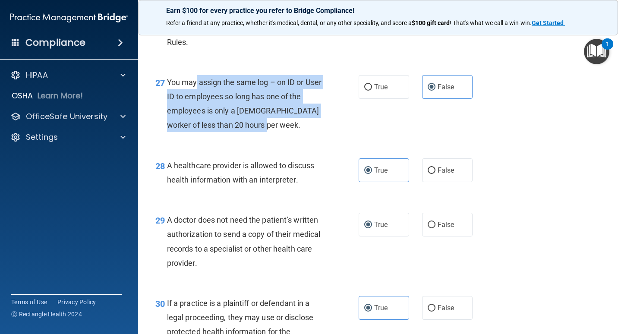
drag, startPoint x: 196, startPoint y: 108, endPoint x: 272, endPoint y: 163, distance: 93.7
click at [272, 137] on div "27 You may assign the same log – on ID or User ID to employees so long has one …" at bounding box center [257, 106] width 229 height 62
drag, startPoint x: 272, startPoint y: 163, endPoint x: 206, endPoint y: 138, distance: 70.3
click at [206, 130] on span "You may assign the same log – on ID or User ID to employees so long has one of …" at bounding box center [244, 104] width 155 height 52
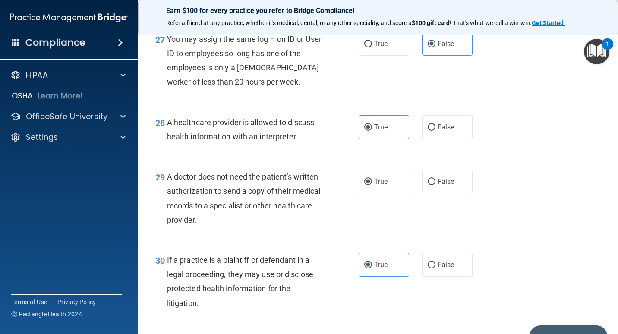
scroll to position [2159, 0]
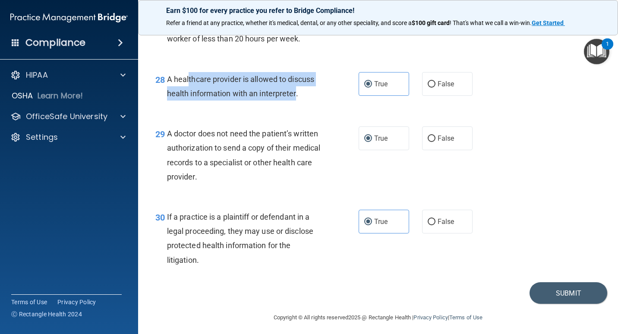
drag, startPoint x: 189, startPoint y: 106, endPoint x: 296, endPoint y: 125, distance: 109.3
click at [296, 98] on span "A healthcare provider is allowed to discuss health information with an interpre…" at bounding box center [240, 86] width 147 height 23
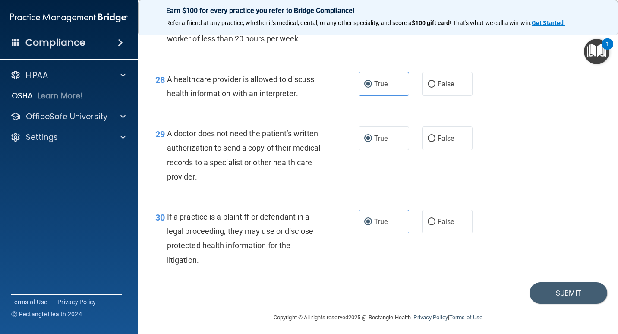
drag, startPoint x: 296, startPoint y: 125, endPoint x: 247, endPoint y: 136, distance: 49.9
click at [247, 116] on div "28 A healthcare provider is allowed to discuss health information with an inter…" at bounding box center [378, 88] width 459 height 54
drag, startPoint x: 180, startPoint y: 155, endPoint x: 265, endPoint y: 212, distance: 102.4
click at [265, 184] on div "A doctor does not need the patient’s written authorization to send a copy of th…" at bounding box center [248, 155] width 162 height 57
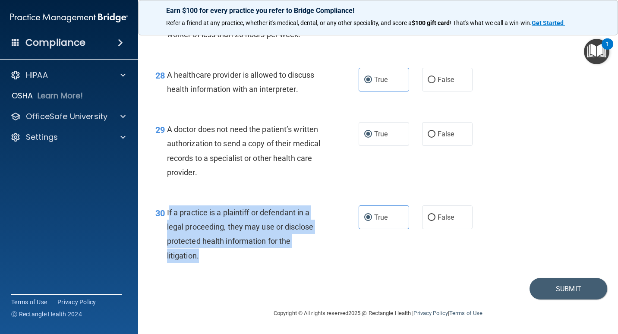
drag, startPoint x: 168, startPoint y: 209, endPoint x: 239, endPoint y: 254, distance: 83.5
click at [239, 254] on div "If a practice is a plaintiff or defendant in a legal proceeding, they may use o…" at bounding box center [248, 234] width 162 height 57
drag, startPoint x: 239, startPoint y: 254, endPoint x: 235, endPoint y: 265, distance: 11.5
click at [235, 265] on div "30 If a practice is a plaintiff or defendant in a legal proceeding, they may us…" at bounding box center [257, 237] width 229 height 62
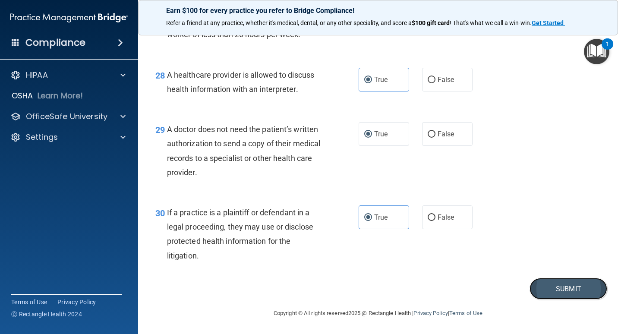
click at [563, 297] on button "Submit" at bounding box center [569, 289] width 78 height 22
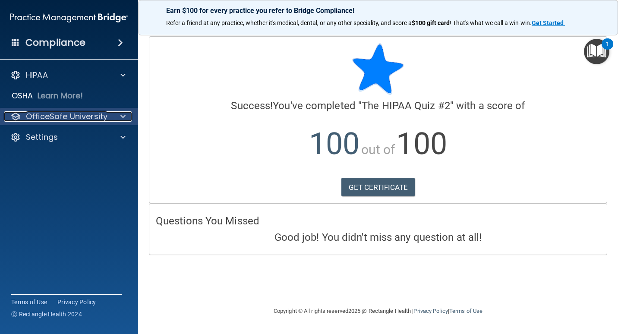
click at [65, 116] on p "OfficeSafe University" at bounding box center [67, 116] width 82 height 10
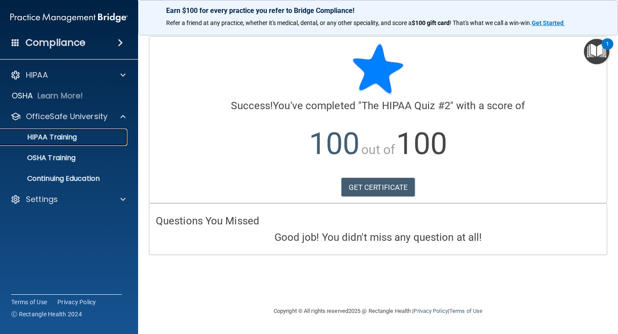
click at [66, 141] on p "HIPAA Training" at bounding box center [41, 137] width 71 height 9
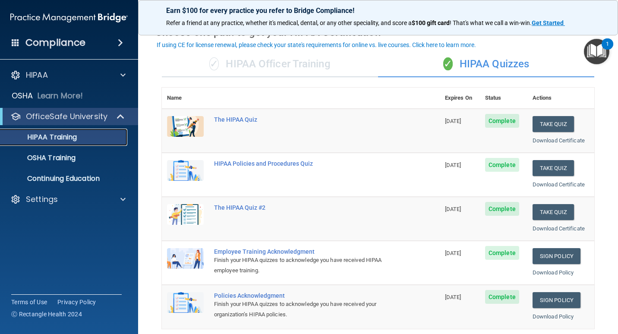
scroll to position [86, 0]
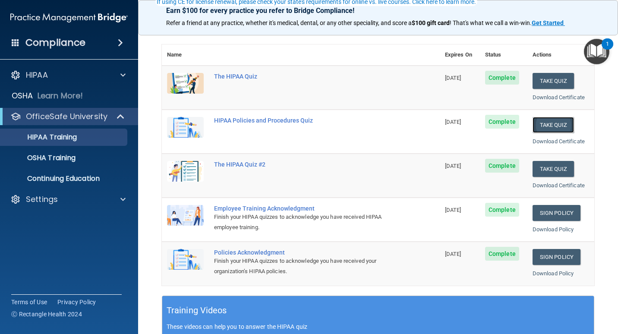
click at [553, 125] on button "Take Quiz" at bounding box center [553, 125] width 41 height 16
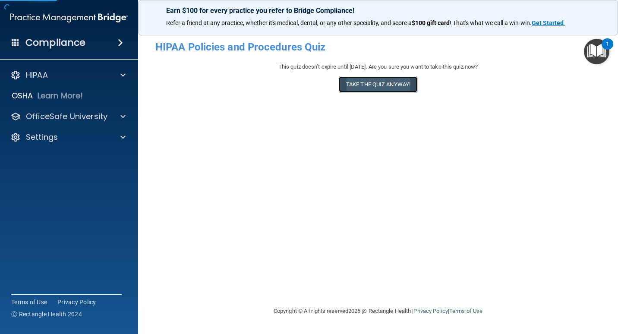
click at [402, 77] on button "Take the quiz anyway!" at bounding box center [378, 84] width 79 height 16
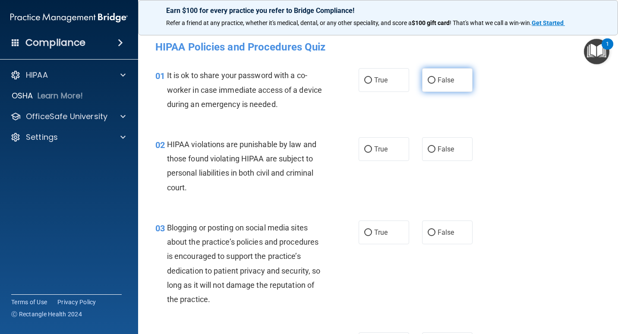
click at [453, 81] on label "False" at bounding box center [447, 80] width 51 height 24
click at [436, 81] on input "False" at bounding box center [432, 80] width 8 height 6
radio input "true"
click at [378, 149] on span "True" at bounding box center [380, 149] width 13 height 8
click at [372, 149] on input "True" at bounding box center [368, 149] width 8 height 6
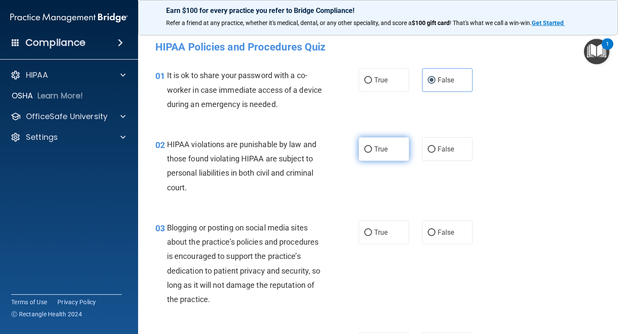
radio input "true"
click at [445, 240] on label "False" at bounding box center [447, 233] width 51 height 24
click at [436, 236] on input "False" at bounding box center [432, 233] width 8 height 6
radio input "true"
click at [522, 236] on div "03 Blogging or posting on social media sites about the practice’s policies and …" at bounding box center [378, 266] width 459 height 112
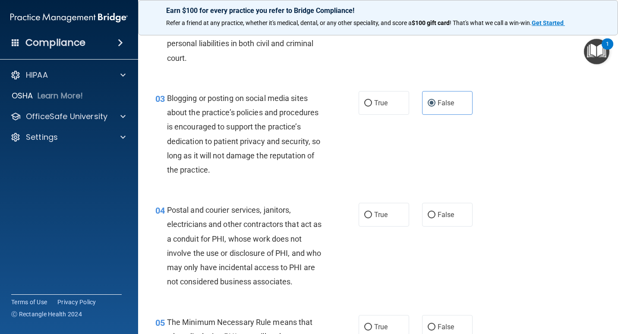
scroll to position [216, 0]
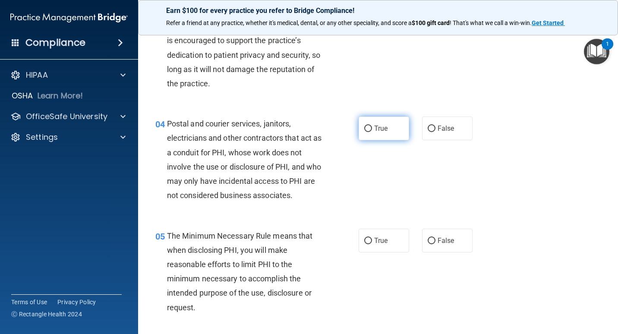
click at [378, 129] on span "True" at bounding box center [380, 128] width 13 height 8
click at [372, 129] on input "True" at bounding box center [368, 129] width 8 height 6
radio input "true"
click at [366, 238] on input "True" at bounding box center [368, 241] width 8 height 6
radio input "true"
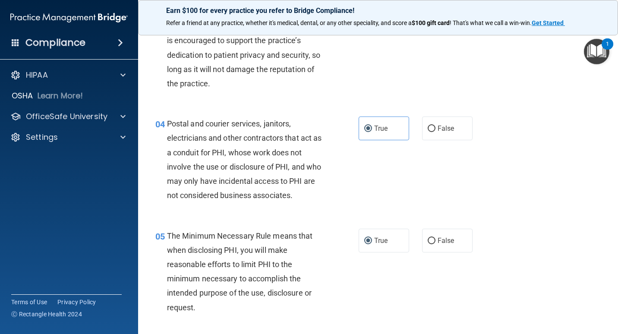
scroll to position [345, 0]
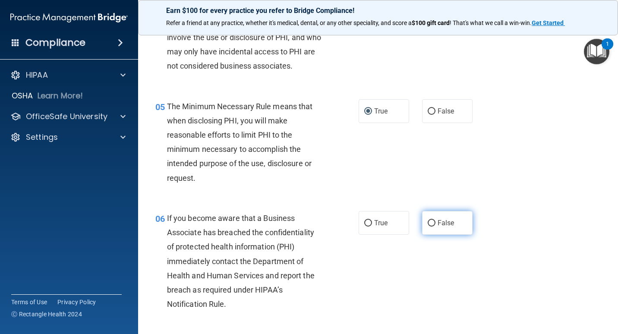
click at [449, 224] on span "False" at bounding box center [446, 223] width 17 height 8
click at [436, 224] on input "False" at bounding box center [432, 223] width 8 height 6
radio input "true"
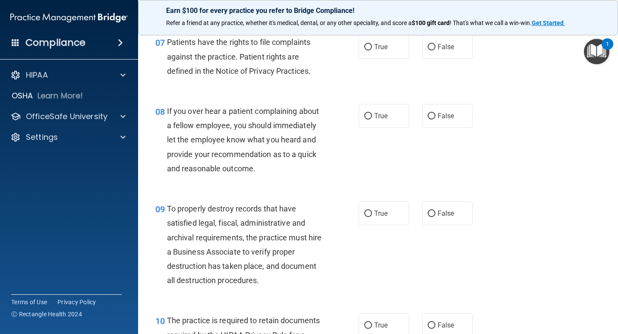
scroll to position [605, 0]
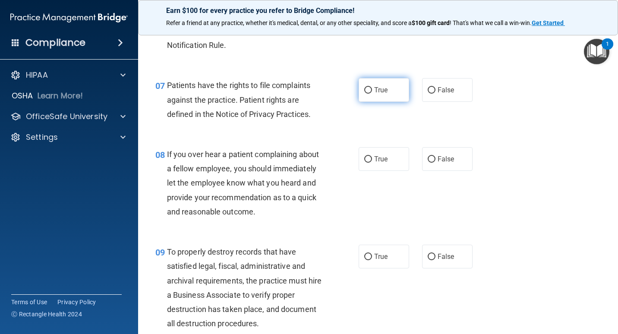
click at [388, 94] on label "True" at bounding box center [384, 90] width 51 height 24
click at [372, 94] on input "True" at bounding box center [368, 90] width 8 height 6
radio input "true"
drag, startPoint x: 448, startPoint y: 158, endPoint x: 450, endPoint y: 214, distance: 55.3
click at [448, 160] on span "False" at bounding box center [446, 159] width 17 height 8
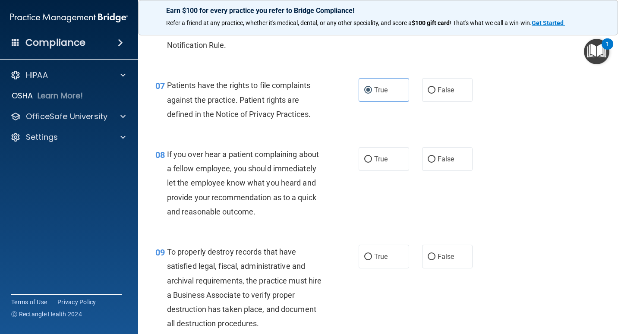
click at [436, 160] on input "False" at bounding box center [432, 159] width 8 height 6
radio input "true"
click at [440, 256] on span "False" at bounding box center [446, 257] width 17 height 8
click at [436, 256] on input "False" at bounding box center [432, 257] width 8 height 6
radio input "true"
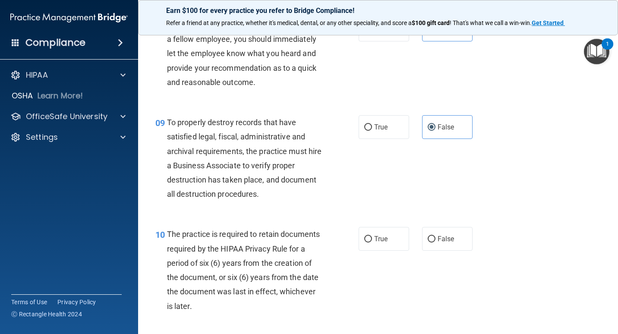
scroll to position [777, 0]
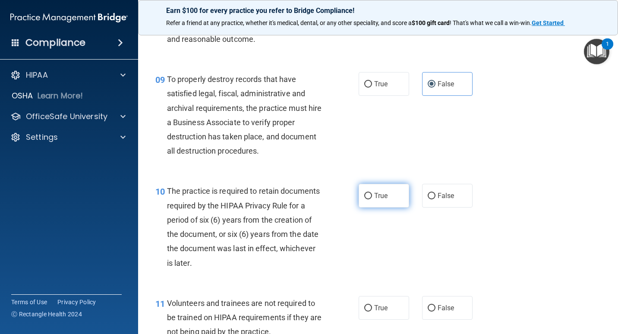
click at [390, 198] on label "True" at bounding box center [384, 196] width 51 height 24
click at [372, 198] on input "True" at bounding box center [368, 196] width 8 height 6
radio input "true"
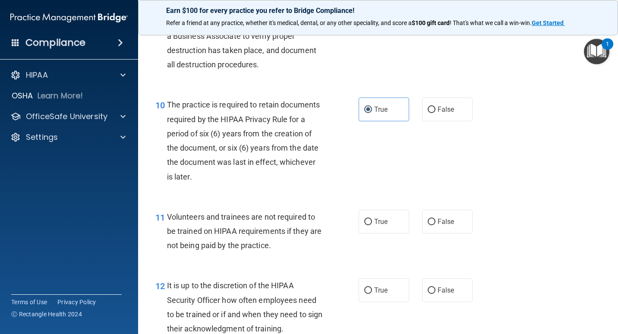
scroll to position [907, 0]
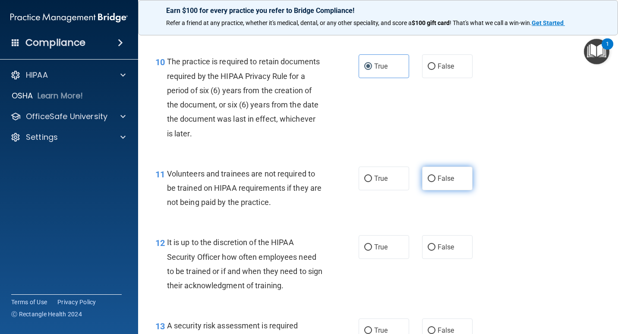
click at [453, 184] on label "False" at bounding box center [447, 179] width 51 height 24
click at [436, 182] on input "False" at bounding box center [432, 179] width 8 height 6
radio input "true"
click at [448, 241] on label "False" at bounding box center [447, 247] width 51 height 24
click at [436, 244] on input "False" at bounding box center [432, 247] width 8 height 6
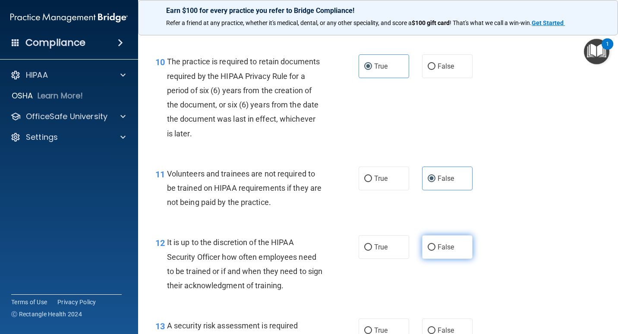
radio input "true"
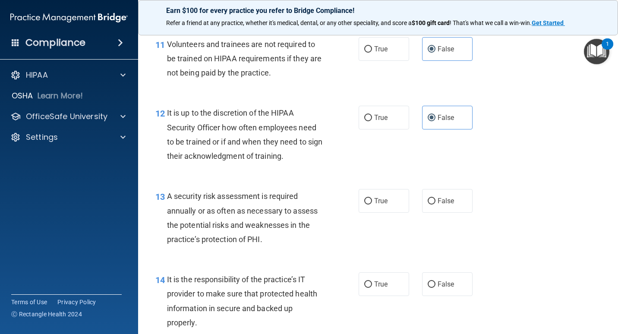
scroll to position [1080, 0]
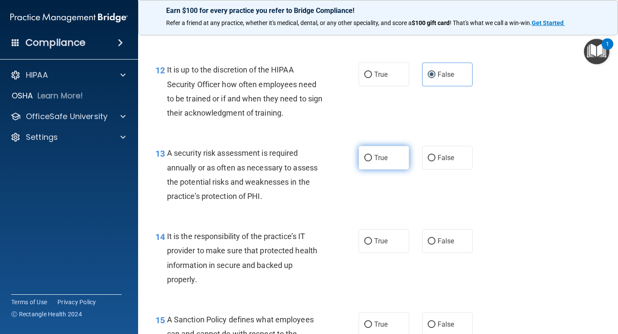
click at [369, 157] on input "True" at bounding box center [368, 158] width 8 height 6
radio input "true"
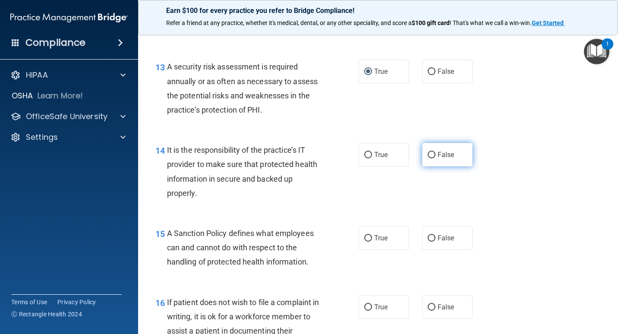
click at [438, 153] on span "False" at bounding box center [446, 155] width 17 height 8
click at [436, 153] on input "False" at bounding box center [432, 155] width 8 height 6
radio input "true"
click at [445, 239] on span "False" at bounding box center [446, 238] width 17 height 8
click at [436, 239] on input "False" at bounding box center [432, 238] width 8 height 6
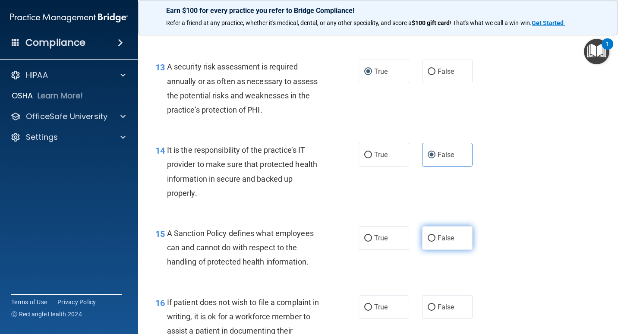
radio input "true"
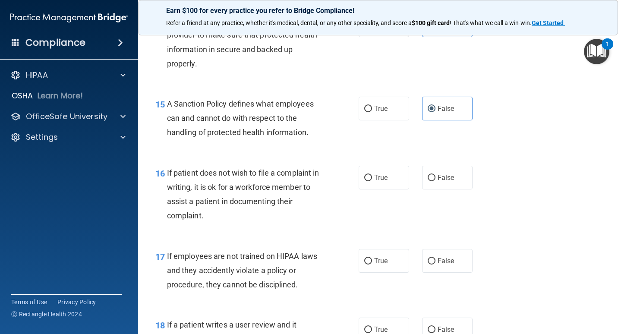
scroll to position [1339, 0]
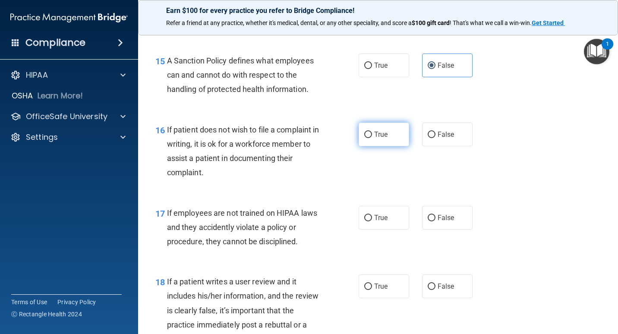
click at [374, 136] on span "True" at bounding box center [380, 134] width 13 height 8
click at [372, 136] on input "True" at bounding box center [368, 135] width 8 height 6
radio input "true"
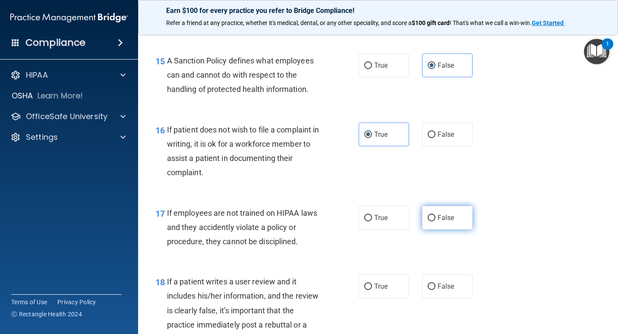
click at [451, 220] on label "False" at bounding box center [447, 218] width 51 height 24
click at [436, 220] on input "False" at bounding box center [432, 218] width 8 height 6
radio input "true"
click at [442, 284] on span "False" at bounding box center [446, 286] width 17 height 8
click at [436, 284] on input "False" at bounding box center [432, 287] width 8 height 6
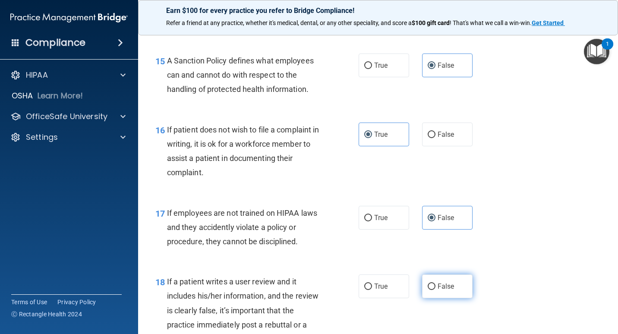
radio input "true"
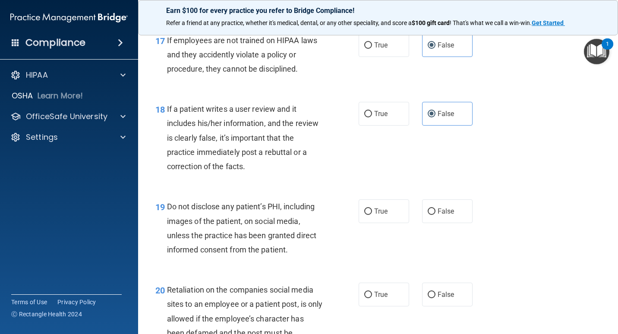
scroll to position [1555, 0]
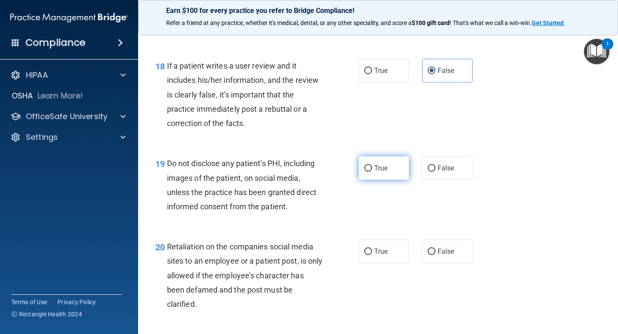
click at [383, 169] on span "True" at bounding box center [380, 168] width 13 height 8
click at [372, 169] on input "True" at bounding box center [368, 168] width 8 height 6
radio input "true"
click at [452, 247] on label "False" at bounding box center [447, 252] width 51 height 24
click at [436, 249] on input "False" at bounding box center [432, 252] width 8 height 6
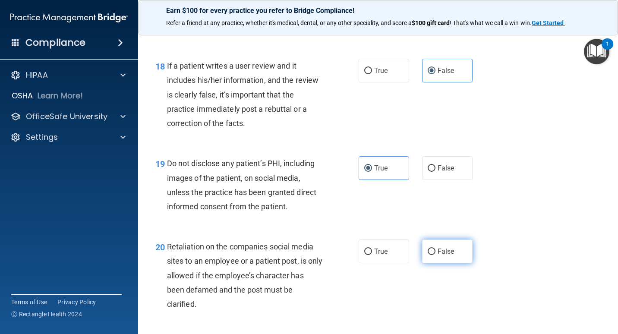
radio input "true"
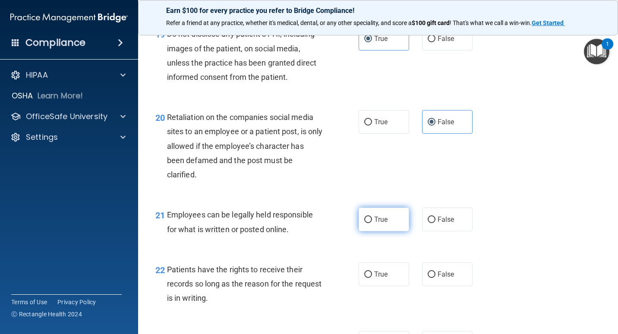
click at [377, 225] on label "True" at bounding box center [384, 220] width 51 height 24
click at [372, 223] on input "True" at bounding box center [368, 220] width 8 height 6
radio input "true"
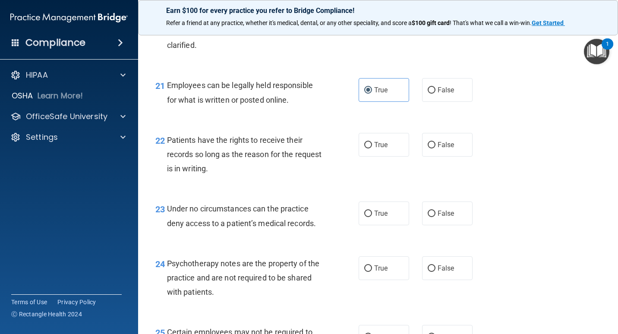
scroll to position [1857, 0]
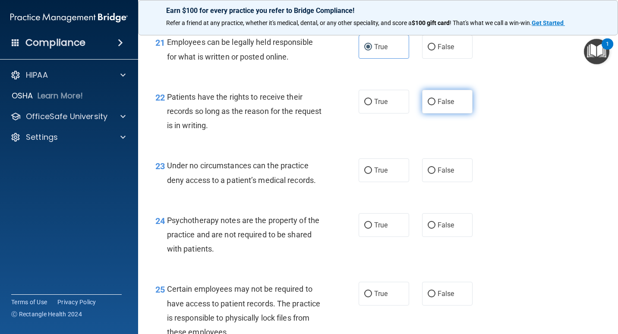
click at [458, 108] on label "False" at bounding box center [447, 102] width 51 height 24
click at [436, 105] on input "False" at bounding box center [432, 102] width 8 height 6
radio input "true"
click at [451, 170] on label "False" at bounding box center [447, 170] width 51 height 24
click at [436, 170] on input "False" at bounding box center [432, 171] width 8 height 6
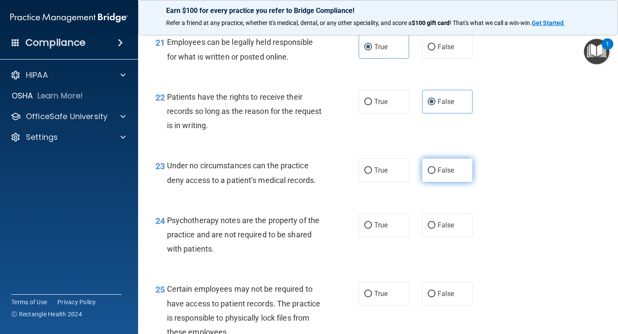
radio input "true"
click at [382, 229] on span "True" at bounding box center [380, 225] width 13 height 8
click at [372, 229] on input "True" at bounding box center [368, 225] width 8 height 6
radio input "true"
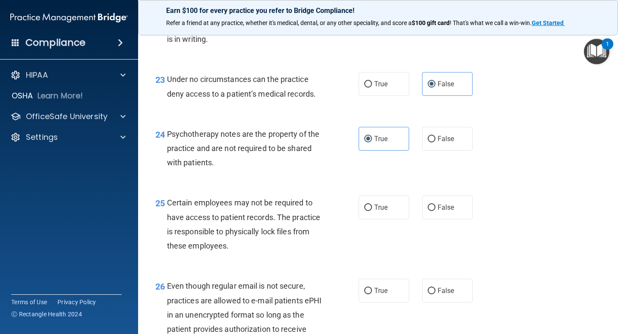
scroll to position [1986, 0]
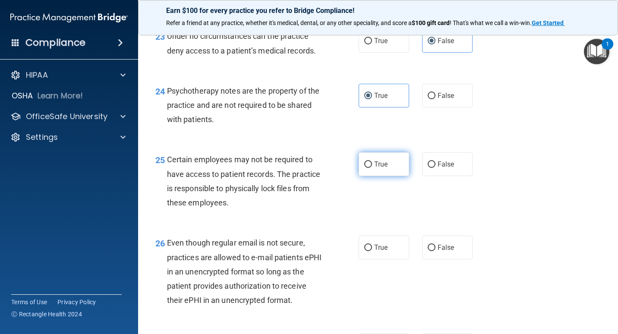
click at [380, 167] on span "True" at bounding box center [380, 164] width 13 height 8
click at [372, 167] on input "True" at bounding box center [368, 165] width 8 height 6
radio input "true"
click at [370, 247] on label "True" at bounding box center [384, 248] width 51 height 24
click at [370, 247] on input "True" at bounding box center [368, 248] width 8 height 6
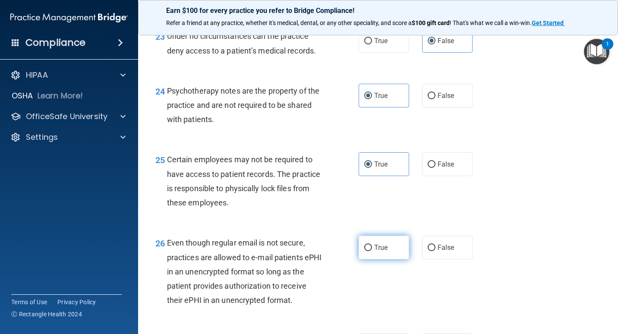
radio input "true"
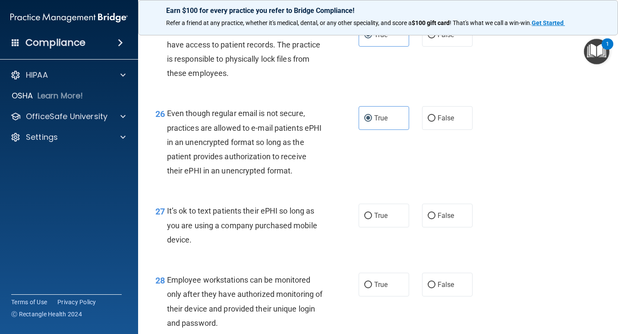
scroll to position [2202, 0]
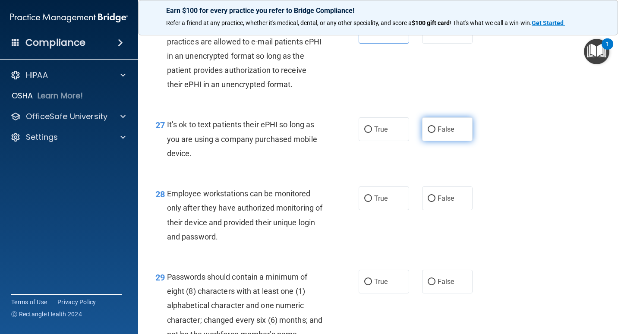
click at [451, 122] on label "False" at bounding box center [447, 129] width 51 height 24
click at [436, 127] on input "False" at bounding box center [432, 130] width 8 height 6
radio input "true"
click at [458, 195] on label "False" at bounding box center [447, 199] width 51 height 24
click at [436, 196] on input "False" at bounding box center [432, 199] width 8 height 6
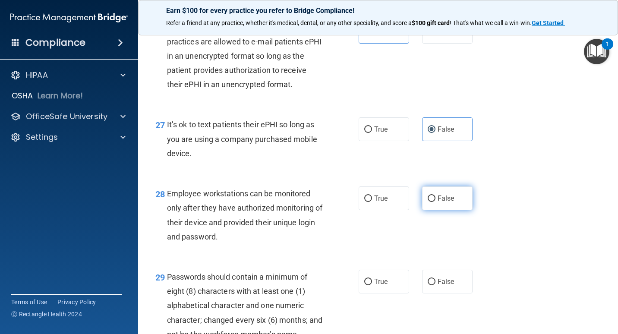
radio input "true"
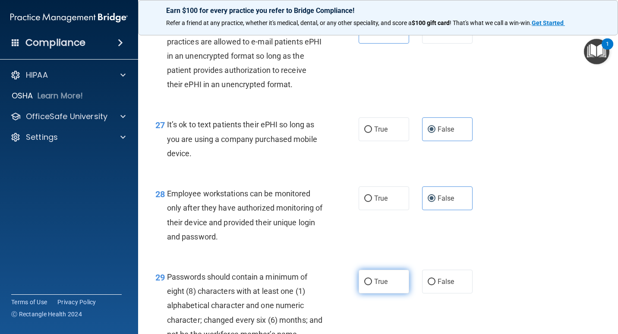
click at [374, 280] on span "True" at bounding box center [380, 282] width 13 height 8
click at [372, 280] on input "True" at bounding box center [368, 282] width 8 height 6
radio input "true"
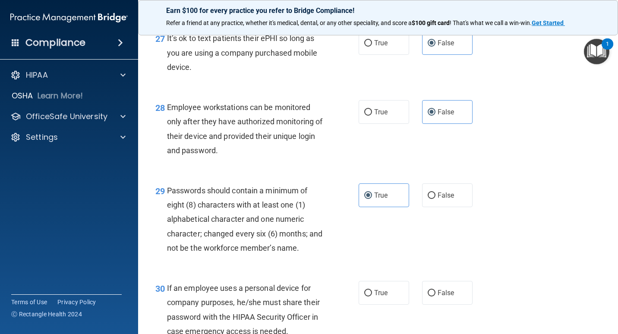
scroll to position [2375, 0]
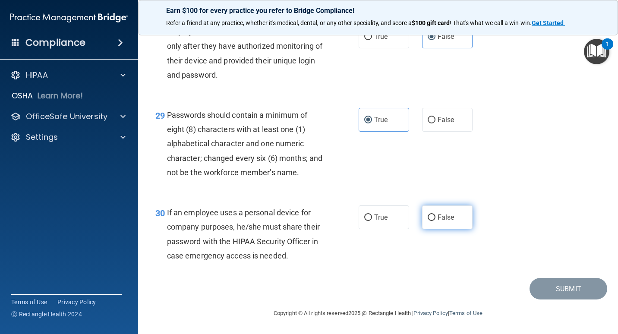
click at [444, 212] on label "False" at bounding box center [447, 218] width 51 height 24
click at [436, 215] on input "False" at bounding box center [432, 218] width 8 height 6
radio input "true"
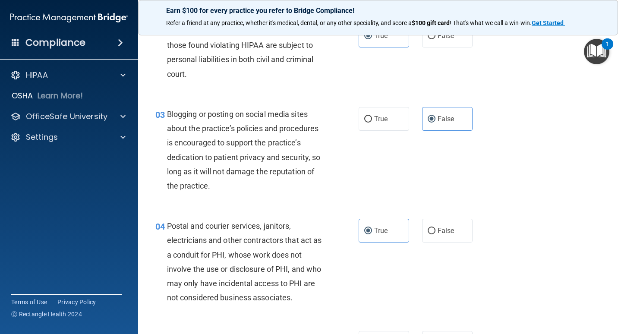
scroll to position [0, 0]
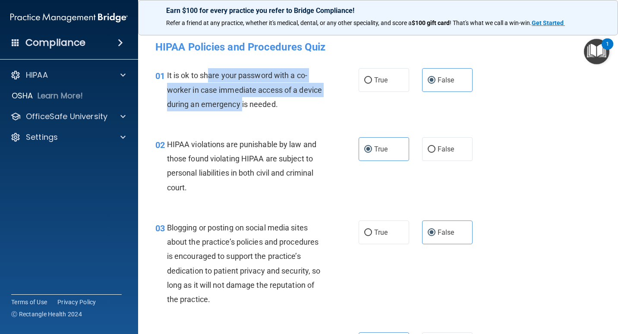
drag, startPoint x: 209, startPoint y: 74, endPoint x: 267, endPoint y: 106, distance: 66.1
click at [267, 106] on span "It is ok to share your password with a co-worker in case immediate access of a …" at bounding box center [244, 90] width 155 height 38
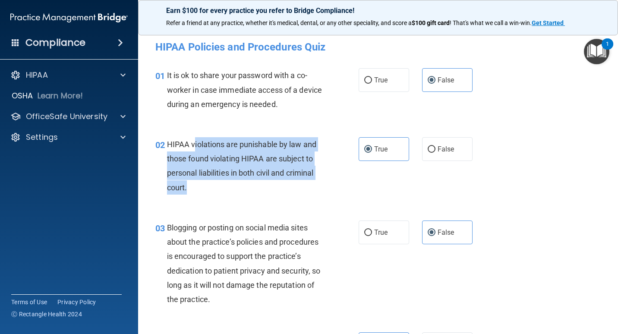
drag, startPoint x: 195, startPoint y: 145, endPoint x: 230, endPoint y: 185, distance: 53.0
click at [230, 185] on div "HIPAA violations are punishable by law and those found violating HIPAA are subj…" at bounding box center [248, 165] width 162 height 57
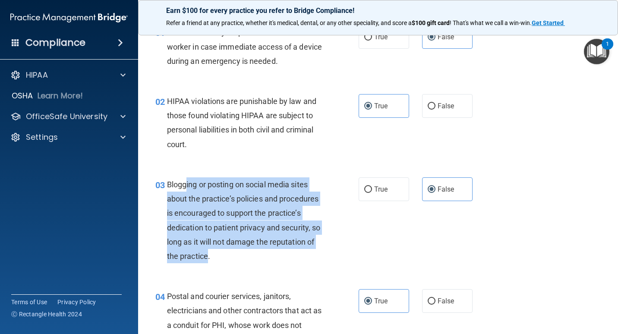
drag, startPoint x: 185, startPoint y: 187, endPoint x: 255, endPoint y: 263, distance: 103.9
click at [255, 263] on div "Blogging or posting on social media sites about the practice’s policies and pro…" at bounding box center [248, 220] width 162 height 86
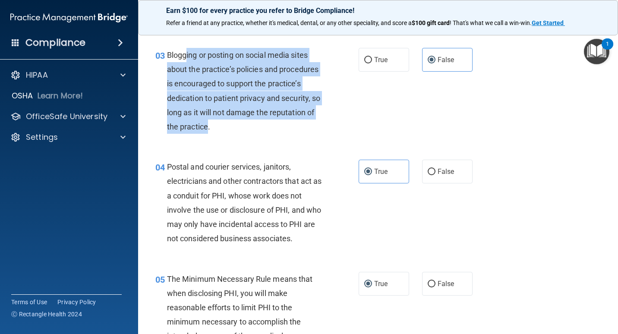
scroll to position [216, 0]
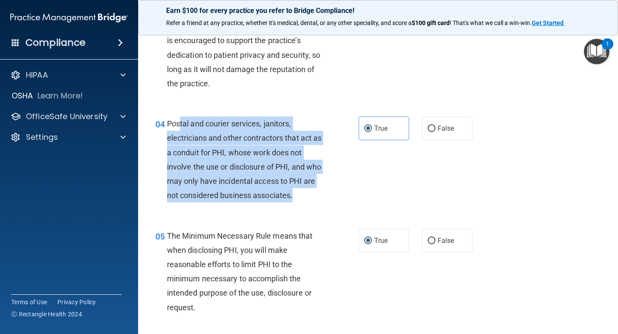
drag, startPoint x: 179, startPoint y: 122, endPoint x: 326, endPoint y: 200, distance: 165.9
click at [326, 200] on div "Postal and courier services, janitors, electricians and other contractors that …" at bounding box center [248, 160] width 162 height 86
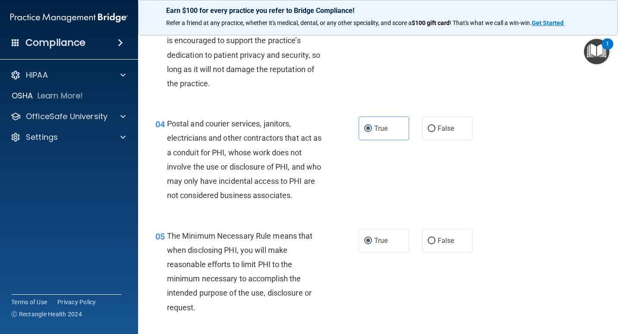
drag, startPoint x: 326, startPoint y: 200, endPoint x: 329, endPoint y: 211, distance: 11.7
click at [329, 211] on div "04 Postal and courier services, janitors, electricians and other contractors th…" at bounding box center [378, 162] width 459 height 112
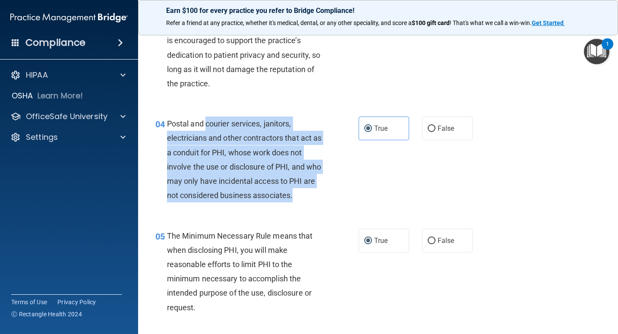
drag, startPoint x: 326, startPoint y: 195, endPoint x: 206, endPoint y: 121, distance: 140.7
click at [206, 121] on div "Postal and courier services, janitors, electricians and other contractors that …" at bounding box center [248, 160] width 162 height 86
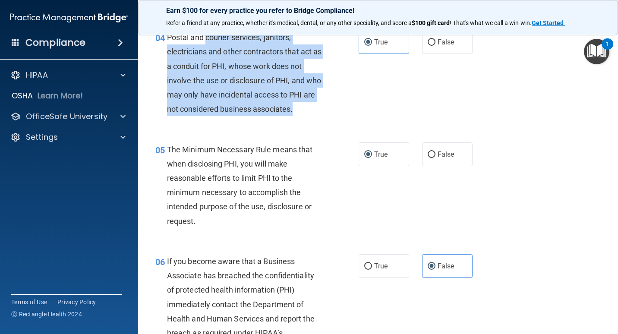
scroll to position [345, 0]
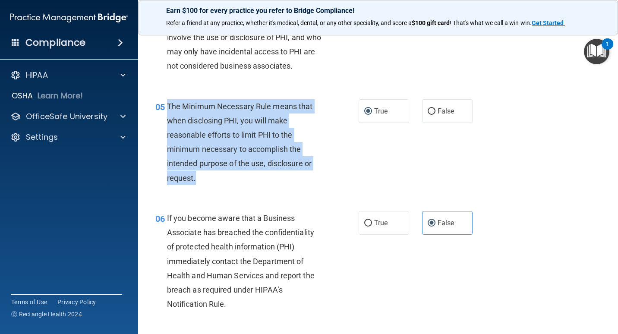
drag, startPoint x: 169, startPoint y: 107, endPoint x: 215, endPoint y: 178, distance: 84.9
click at [215, 178] on div "The Minimum Necessary Rule means that when disclosing PHI, you will make reason…" at bounding box center [248, 142] width 162 height 86
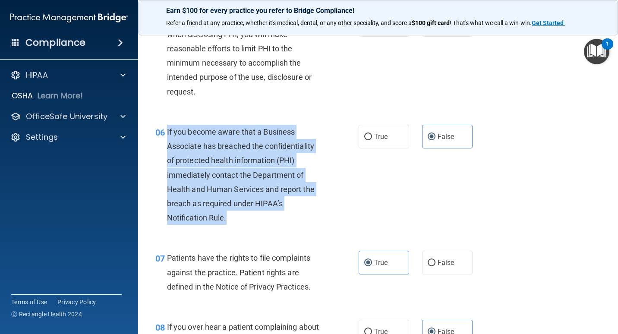
drag, startPoint x: 167, startPoint y: 130, endPoint x: 260, endPoint y: 219, distance: 128.9
click at [260, 219] on div "If you become aware that a Business Associate has breached the confidentiality …" at bounding box center [248, 175] width 162 height 101
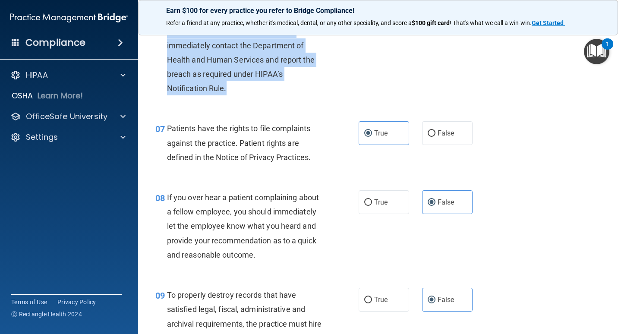
scroll to position [605, 0]
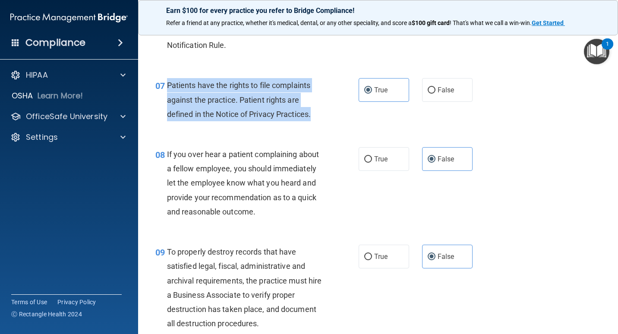
drag, startPoint x: 320, startPoint y: 116, endPoint x: 168, endPoint y: 81, distance: 156.1
click at [168, 81] on div "Patients have the rights to file complaints against the practice. Patient right…" at bounding box center [248, 99] width 162 height 43
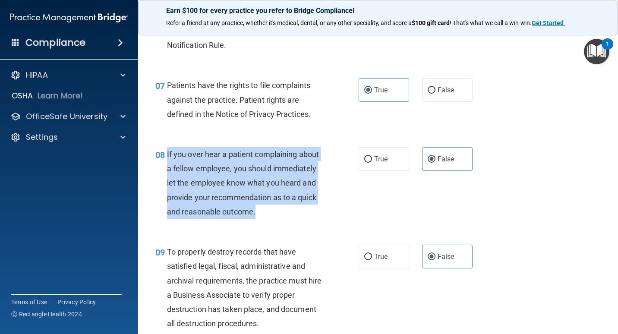
drag, startPoint x: 168, startPoint y: 151, endPoint x: 272, endPoint y: 213, distance: 121.2
click at [272, 213] on div "If you over hear a patient complaining about a fellow employee, you should imme…" at bounding box center [248, 183] width 162 height 72
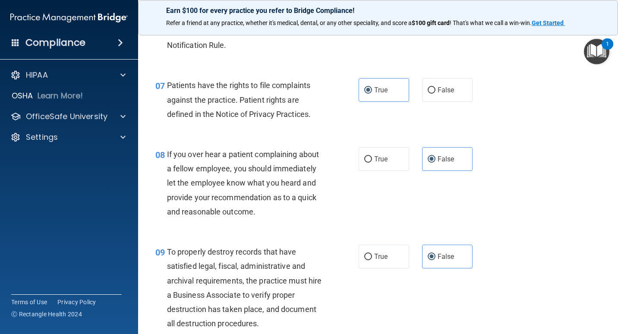
drag, startPoint x: 272, startPoint y: 213, endPoint x: 332, endPoint y: 225, distance: 61.3
click at [332, 225] on div "08 If you over hear a patient complaining about a fellow employee, you should i…" at bounding box center [378, 185] width 459 height 98
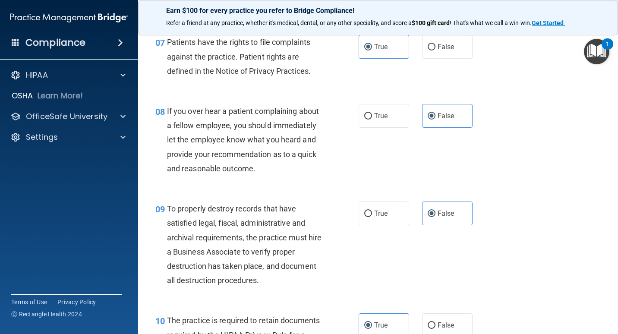
scroll to position [691, 0]
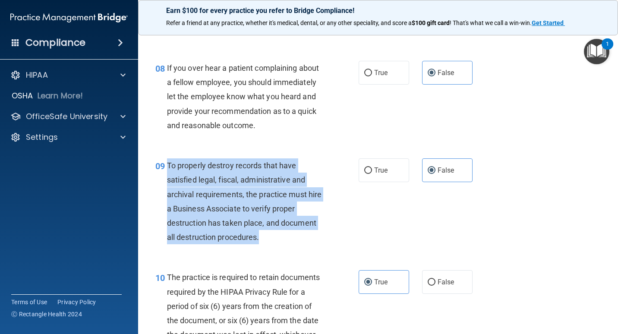
drag, startPoint x: 168, startPoint y: 163, endPoint x: 269, endPoint y: 240, distance: 126.3
click at [269, 240] on div "To properly destroy records that have satisfied legal, fiscal, administrative a…" at bounding box center [248, 201] width 162 height 86
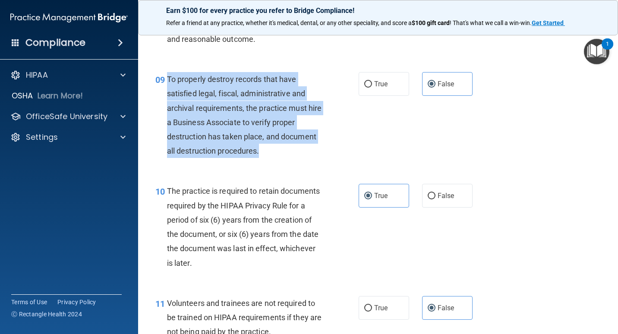
scroll to position [820, 0]
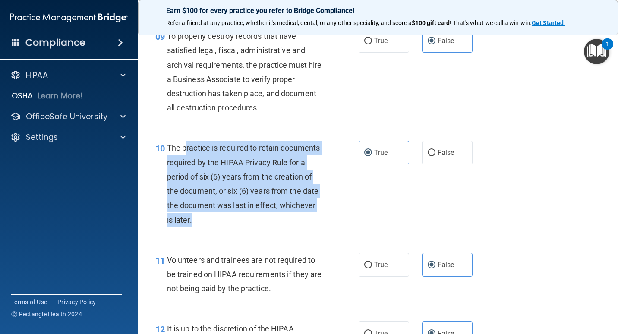
drag, startPoint x: 184, startPoint y: 147, endPoint x: 263, endPoint y: 219, distance: 106.7
click at [263, 219] on div "The practice is required to retain documents required by the HIPAA Privacy Rule…" at bounding box center [248, 184] width 162 height 86
drag, startPoint x: 263, startPoint y: 219, endPoint x: 325, endPoint y: 226, distance: 62.1
click at [327, 227] on div "10 The practice is required to retain documents required by the HIPAA Privacy R…" at bounding box center [257, 186] width 229 height 90
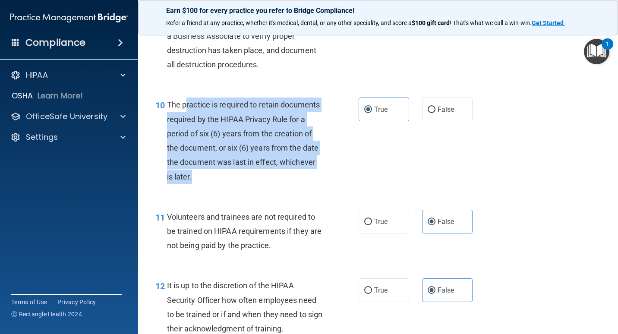
scroll to position [907, 0]
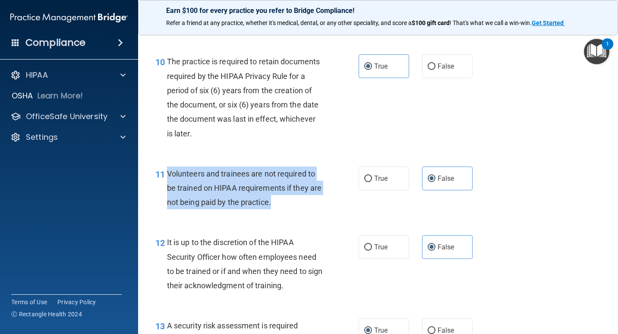
drag, startPoint x: 168, startPoint y: 174, endPoint x: 297, endPoint y: 212, distance: 133.9
click at [297, 212] on div "11 Volunteers and trainees are not required to be trained on HIPAA requirements…" at bounding box center [257, 191] width 229 height 48
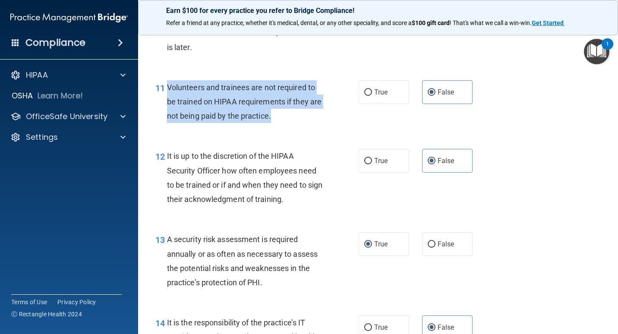
scroll to position [1036, 0]
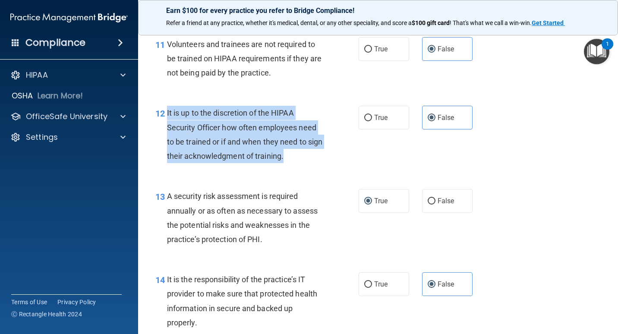
drag, startPoint x: 167, startPoint y: 111, endPoint x: 310, endPoint y: 158, distance: 150.8
click at [310, 158] on div "It is up to the discretion of the HIPAA Security Officer how often employees ne…" at bounding box center [248, 134] width 162 height 57
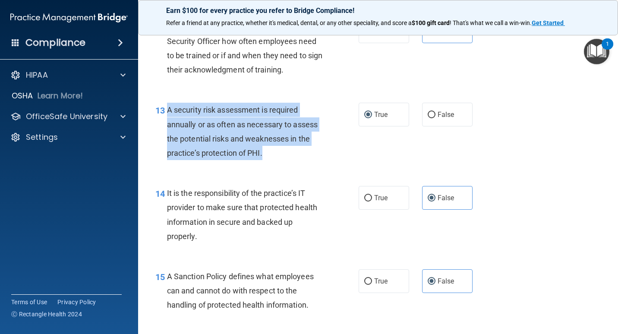
drag, startPoint x: 168, startPoint y: 108, endPoint x: 272, endPoint y: 149, distance: 111.9
click at [272, 149] on div "A security risk assessment is required annually or as often as necessary to ass…" at bounding box center [248, 131] width 162 height 57
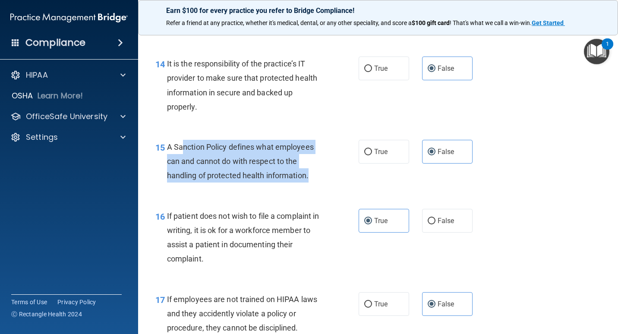
drag, startPoint x: 184, startPoint y: 147, endPoint x: 313, endPoint y: 174, distance: 132.5
click at [313, 174] on div "A Sanction Policy defines what employees can and cannot do with respect to the …" at bounding box center [248, 161] width 162 height 43
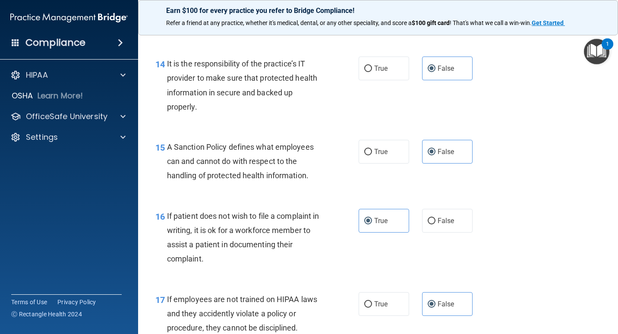
click at [242, 189] on div "15 A Sanction Policy defines what employees can and cannot do with respect to t…" at bounding box center [378, 163] width 459 height 69
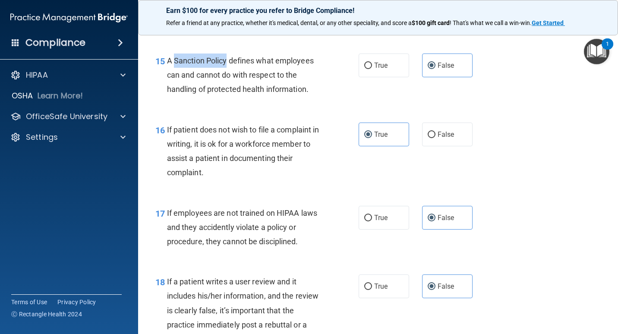
drag, startPoint x: 174, startPoint y: 58, endPoint x: 227, endPoint y: 65, distance: 53.1
click at [227, 65] on span "A Sanction Policy defines what employees can and cannot do with respect to the …" at bounding box center [240, 75] width 147 height 38
copy span "Sanction Policy"
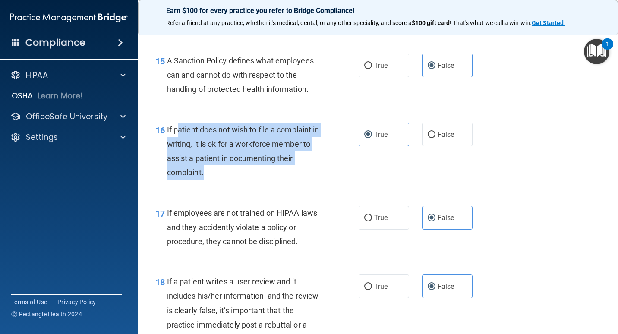
drag, startPoint x: 177, startPoint y: 126, endPoint x: 228, endPoint y: 172, distance: 68.8
click at [228, 172] on div "If patient does not wish to file a complaint in writing, it is ok for a workfor…" at bounding box center [248, 151] width 162 height 57
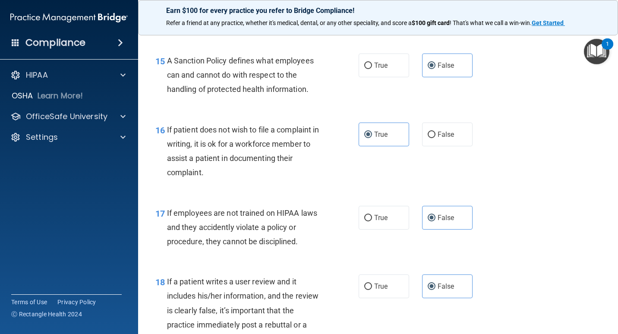
drag, startPoint x: 228, startPoint y: 172, endPoint x: 326, endPoint y: 191, distance: 99.8
click at [326, 191] on div "16 If patient does not wish to file a complaint in writing, it is ok for a work…" at bounding box center [378, 153] width 459 height 83
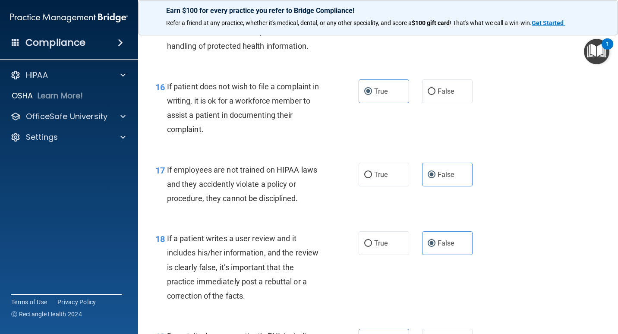
scroll to position [1468, 0]
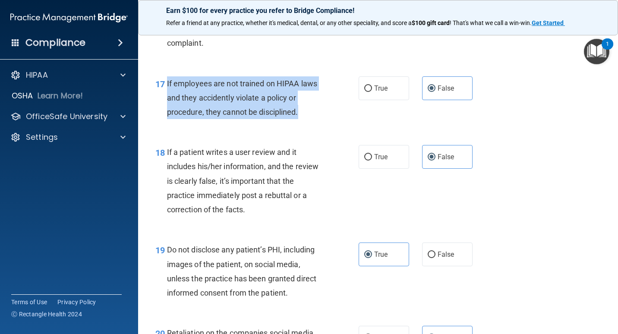
drag, startPoint x: 165, startPoint y: 82, endPoint x: 299, endPoint y: 111, distance: 137.4
click at [299, 111] on div "17 If employees are not trained on HIPAA laws and they accidently violate a pol…" at bounding box center [257, 100] width 229 height 48
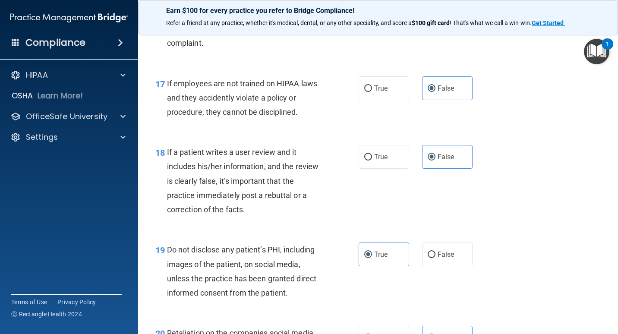
drag, startPoint x: 299, startPoint y: 111, endPoint x: 237, endPoint y: 127, distance: 63.8
click at [237, 127] on div "17 If employees are not trained on HIPAA laws and they accidently violate a pol…" at bounding box center [378, 100] width 459 height 69
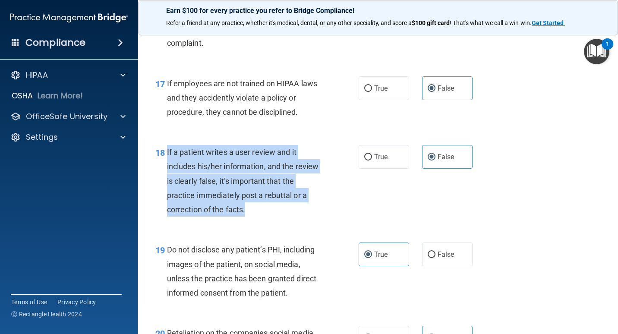
drag, startPoint x: 165, startPoint y: 150, endPoint x: 266, endPoint y: 211, distance: 118.9
click at [266, 211] on div "18 If a patient writes a user review and it includes his/her information, and t…" at bounding box center [257, 183] width 229 height 76
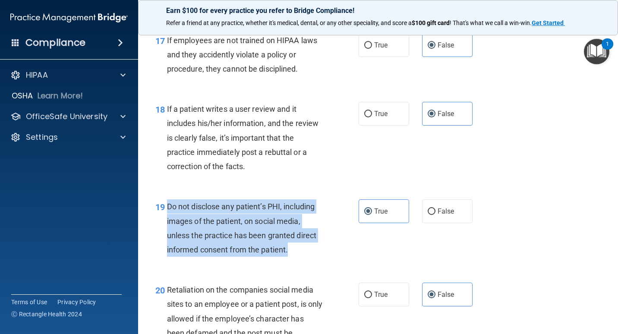
drag, startPoint x: 166, startPoint y: 208, endPoint x: 303, endPoint y: 246, distance: 141.9
click at [303, 246] on div "19 Do not disclose any patient’s PHI, including images of the patient, on socia…" at bounding box center [257, 231] width 229 height 62
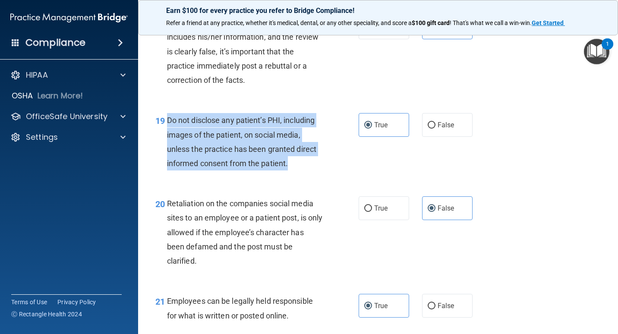
scroll to position [1641, 0]
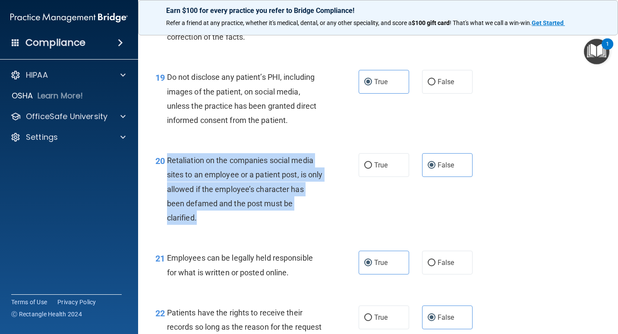
drag, startPoint x: 167, startPoint y: 161, endPoint x: 222, endPoint y: 218, distance: 79.7
click at [222, 218] on div "Retaliation on the companies social media sites to an employee or a patient pos…" at bounding box center [248, 189] width 162 height 72
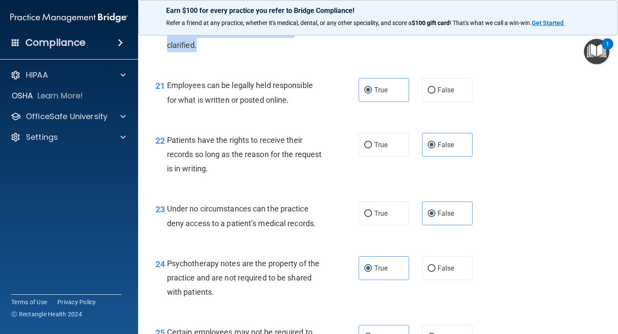
scroll to position [1900, 0]
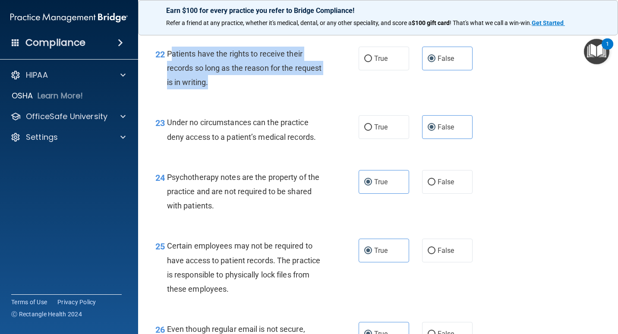
drag, startPoint x: 171, startPoint y: 55, endPoint x: 244, endPoint y: 82, distance: 78.4
click at [244, 82] on div "Patients have the rights to receive their records so long as the reason for the…" at bounding box center [248, 68] width 162 height 43
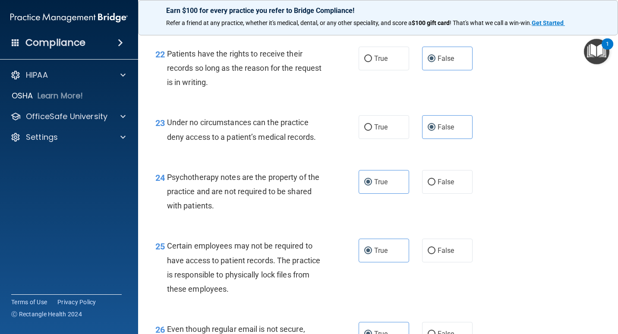
drag, startPoint x: 244, startPoint y: 82, endPoint x: 281, endPoint y: 98, distance: 40.0
click at [281, 98] on div "22 Patients have the rights to receive their records so long as the reason for …" at bounding box center [378, 70] width 459 height 69
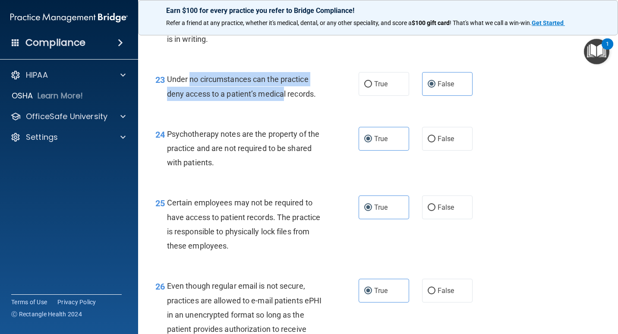
drag, startPoint x: 192, startPoint y: 82, endPoint x: 283, endPoint y: 98, distance: 92.0
click at [283, 98] on span "Under no circumstances can the practice deny access to a patient’s medical reco…" at bounding box center [241, 86] width 149 height 23
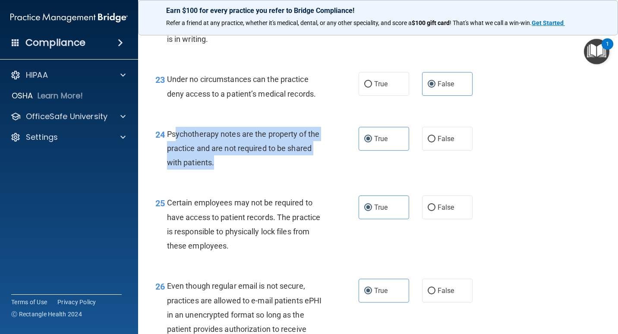
drag, startPoint x: 177, startPoint y: 133, endPoint x: 218, endPoint y: 160, distance: 48.3
click at [218, 160] on div "Psychotherapy notes are the property of the practice and are not required to be…" at bounding box center [248, 148] width 162 height 43
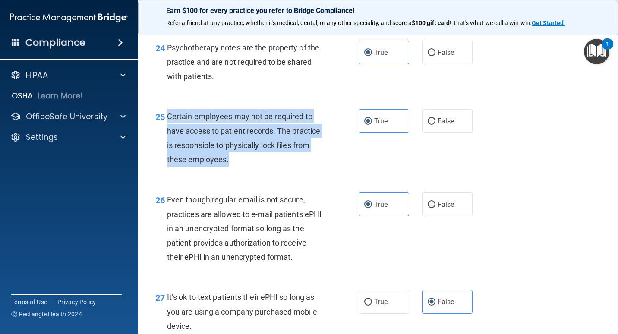
drag, startPoint x: 167, startPoint y: 118, endPoint x: 269, endPoint y: 163, distance: 111.2
click at [269, 163] on div "Certain employees may not be required to have access to patient records. The pr…" at bounding box center [248, 137] width 162 height 57
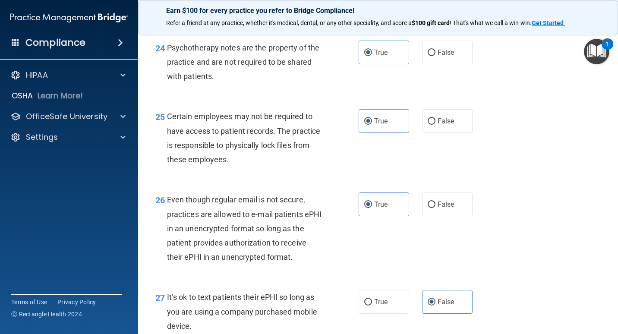
drag, startPoint x: 269, startPoint y: 163, endPoint x: 306, endPoint y: 185, distance: 43.4
click at [306, 185] on div "26 Even though regular email is not secure, practices are allowed to e-mail pat…" at bounding box center [378, 231] width 459 height 98
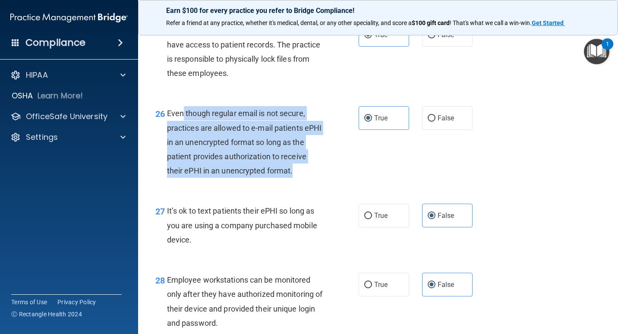
drag, startPoint x: 182, startPoint y: 117, endPoint x: 300, endPoint y: 175, distance: 131.5
click at [300, 175] on div "Even though regular email is not secure, practices are allowed to e-mail patien…" at bounding box center [248, 142] width 162 height 72
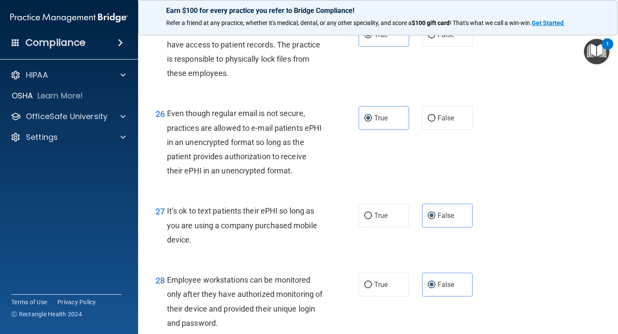
drag, startPoint x: 300, startPoint y: 175, endPoint x: 316, endPoint y: 186, distance: 19.6
click at [316, 186] on div "26 Even though regular email is not secure, practices are allowed to e-mail pat…" at bounding box center [378, 144] width 459 height 98
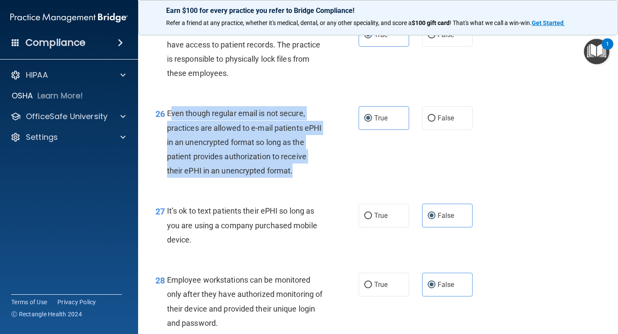
drag, startPoint x: 171, startPoint y: 114, endPoint x: 320, endPoint y: 179, distance: 162.5
click at [320, 179] on div "26 Even though regular email is not secure, practices are allowed to e-mail pat…" at bounding box center [257, 144] width 229 height 76
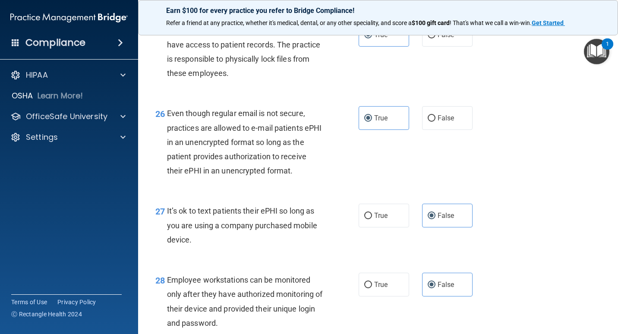
drag, startPoint x: 320, startPoint y: 179, endPoint x: 311, endPoint y: 184, distance: 11.0
click at [311, 184] on div "26 Even though regular email is not secure, practices are allowed to e-mail pat…" at bounding box center [378, 144] width 459 height 98
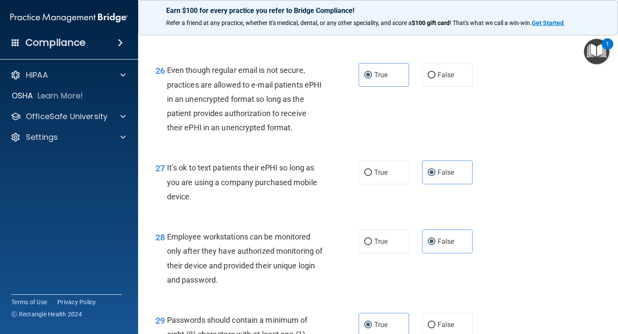
scroll to position [2202, 0]
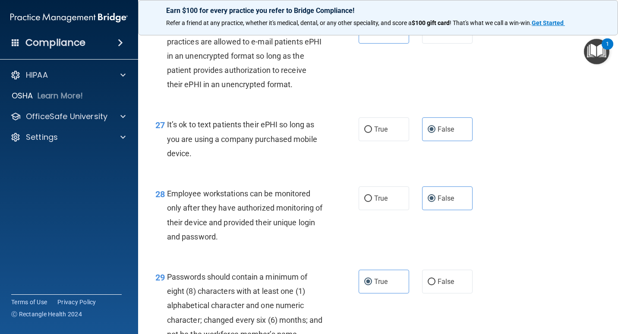
drag, startPoint x: 171, startPoint y: 120, endPoint x: 210, endPoint y: 156, distance: 52.8
click at [210, 156] on div "It’s ok to text patients their ePHI so long as you are using a company purchase…" at bounding box center [248, 138] width 162 height 43
drag, startPoint x: 210, startPoint y: 156, endPoint x: 286, endPoint y: 187, distance: 82.5
click at [286, 187] on div "Employee workstations can be monitored only after they have authorized monitori…" at bounding box center [248, 215] width 162 height 57
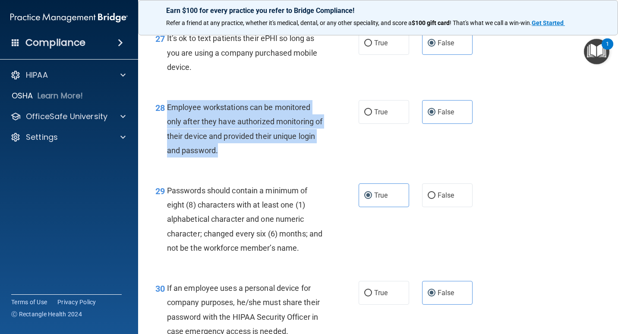
drag, startPoint x: 165, startPoint y: 103, endPoint x: 250, endPoint y: 155, distance: 99.8
click at [250, 155] on div "28 Employee workstations can be monitored only after they have authorized monit…" at bounding box center [257, 131] width 229 height 62
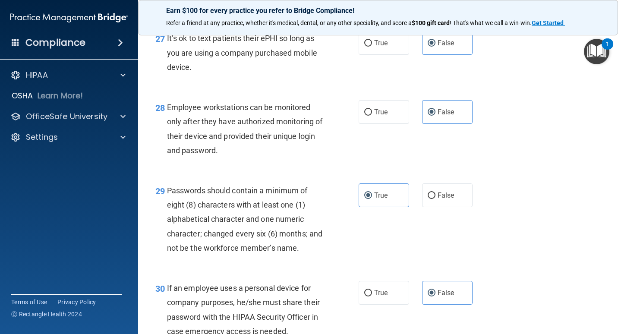
drag, startPoint x: 250, startPoint y: 155, endPoint x: 282, endPoint y: 169, distance: 35.6
click at [282, 169] on div "28 Employee workstations can be monitored only after they have authorized monit…" at bounding box center [378, 130] width 459 height 83
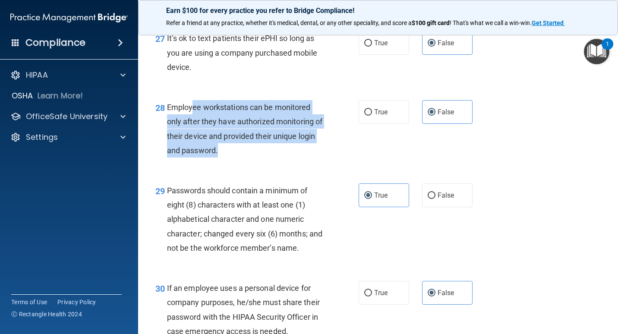
drag, startPoint x: 240, startPoint y: 153, endPoint x: 194, endPoint y: 104, distance: 67.5
click at [194, 104] on div "Employee workstations can be monitored only after they have authorized monitori…" at bounding box center [248, 128] width 162 height 57
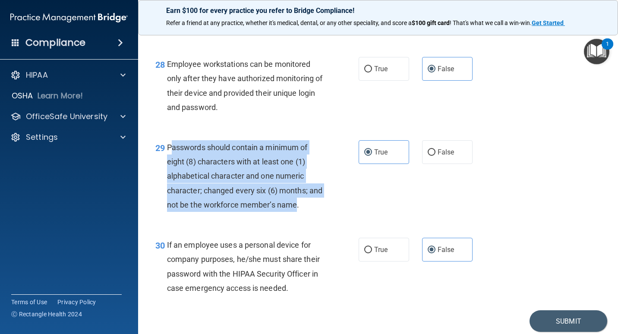
drag, startPoint x: 171, startPoint y: 146, endPoint x: 312, endPoint y: 202, distance: 151.4
click at [312, 202] on span "Passwords should contain a minimum of eight (8) characters with at least one (1…" at bounding box center [244, 176] width 155 height 67
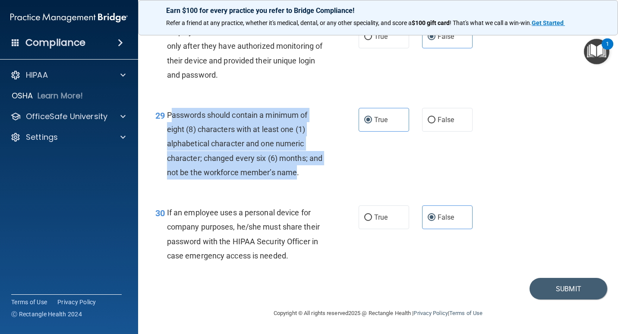
scroll to position [2379, 0]
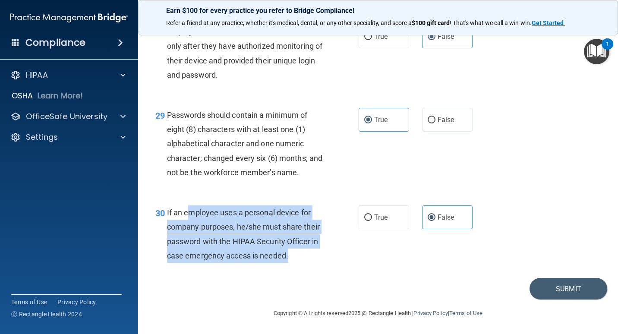
drag, startPoint x: 214, startPoint y: 257, endPoint x: 192, endPoint y: 195, distance: 66.0
click at [192, 206] on div "If an employee uses a personal device for company purposes, he/she must share t…" at bounding box center [248, 234] width 162 height 57
click at [268, 266] on div "30 If an employee uses a personal device for company purposes, he/she must shar…" at bounding box center [257, 237] width 229 height 62
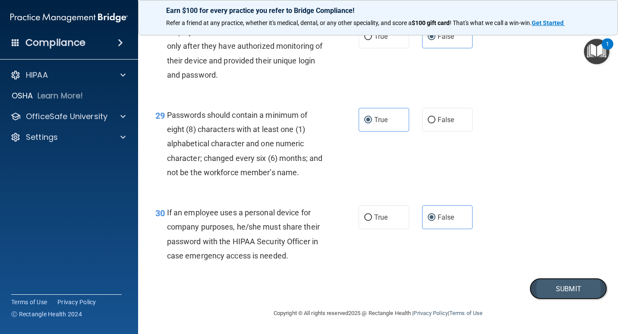
click at [556, 289] on button "Submit" at bounding box center [569, 289] width 78 height 22
